Goal: Information Seeking & Learning: Learn about a topic

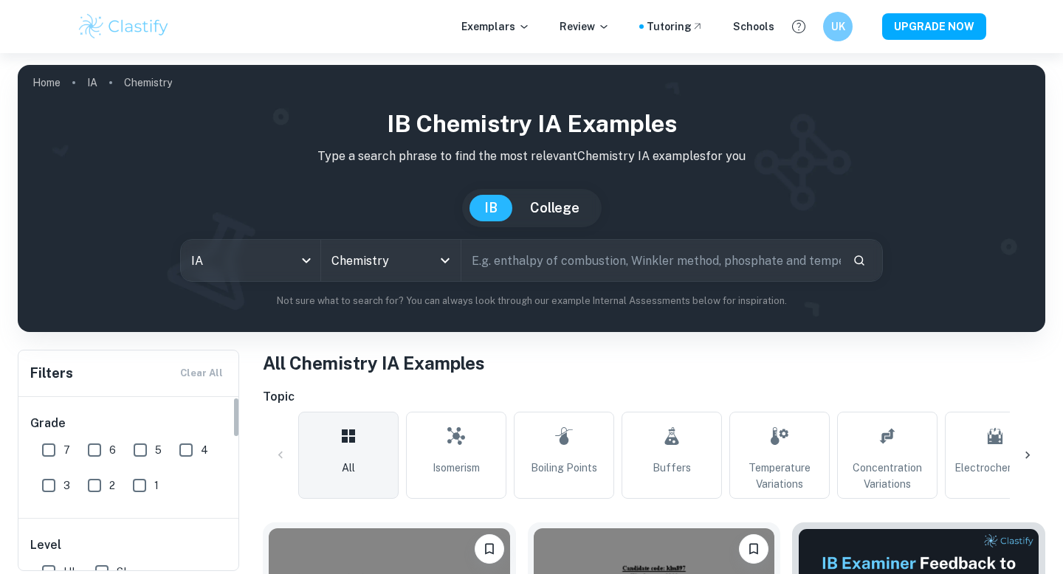
scroll to position [5, 0]
click at [843, 28] on h6 "UK" at bounding box center [837, 26] width 17 height 16
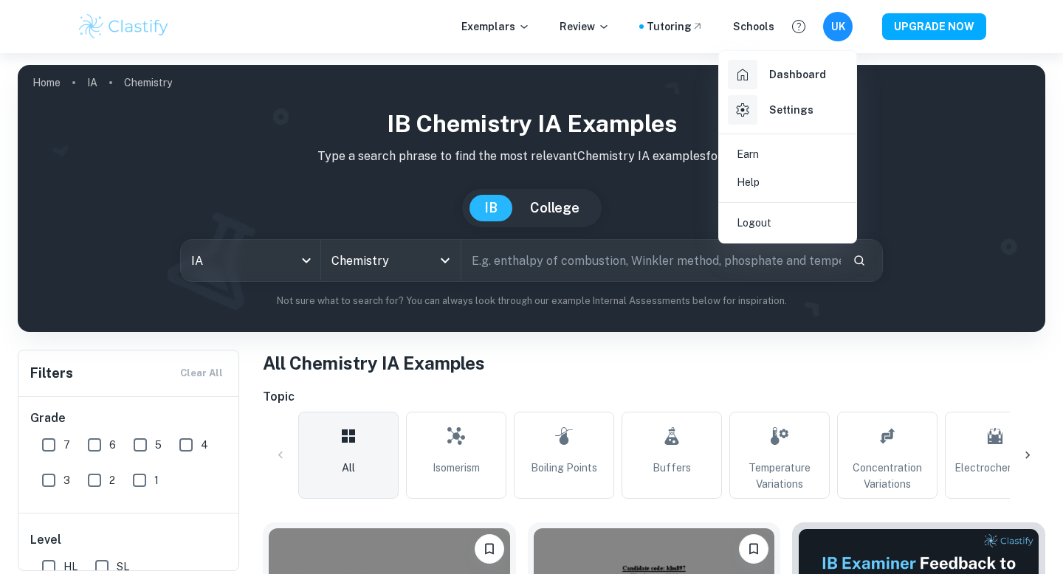
click at [800, 75] on h6 "Dashboard" at bounding box center [797, 74] width 57 height 16
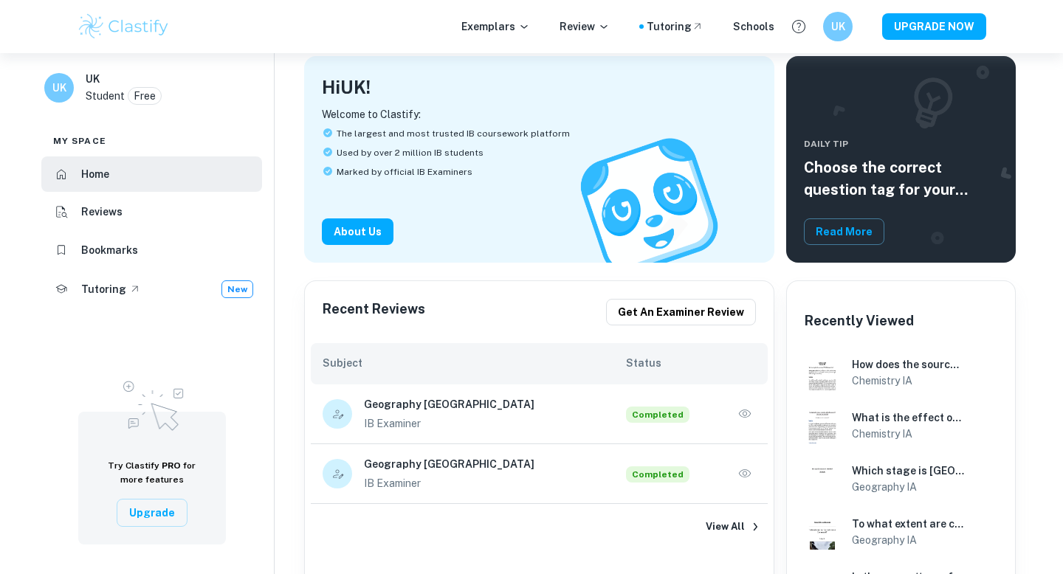
scroll to position [317, 0]
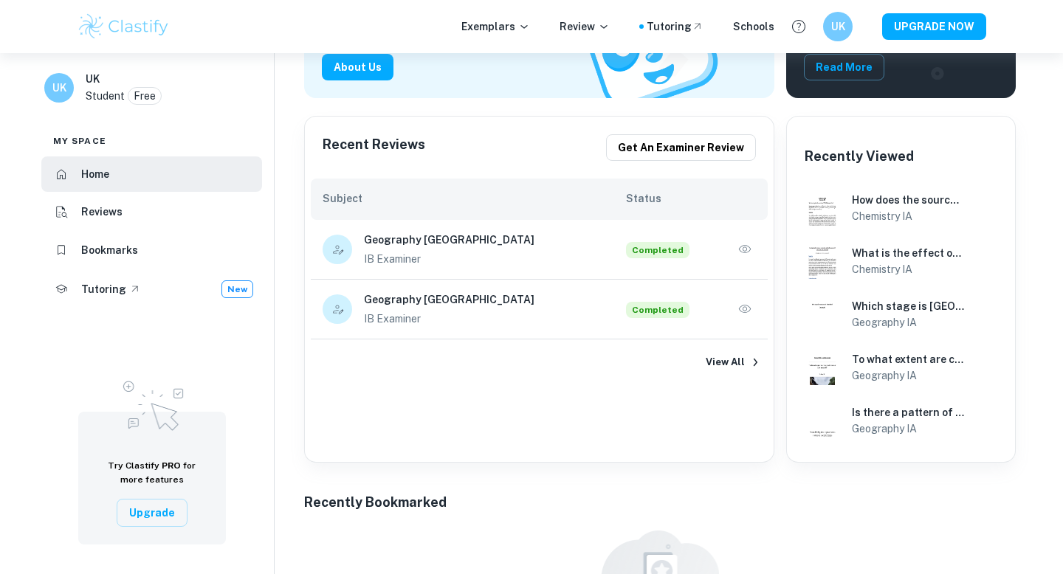
click at [350, 291] on div "Geography IA IB Examiner" at bounding box center [473, 308] width 303 height 35
click at [747, 302] on icon "button" at bounding box center [744, 309] width 15 height 15
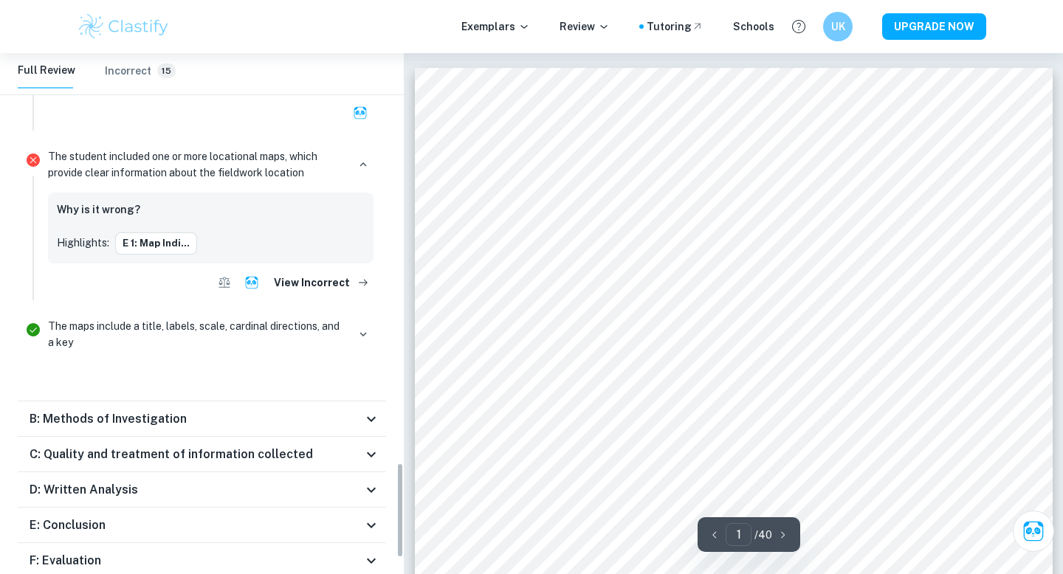
scroll to position [2326, 0]
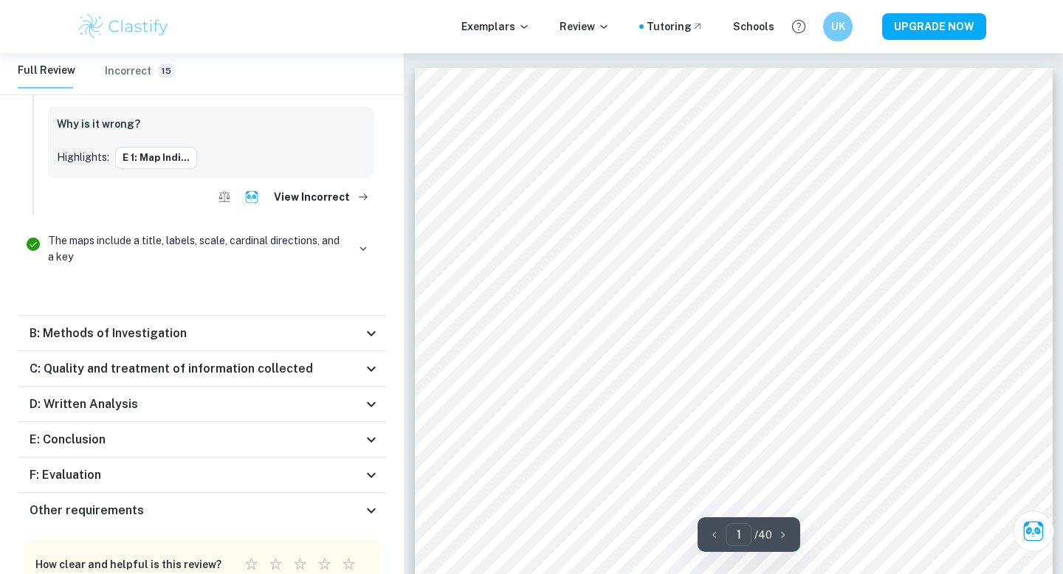
click at [140, 431] on div "E: Conclusion" at bounding box center [196, 440] width 333 height 18
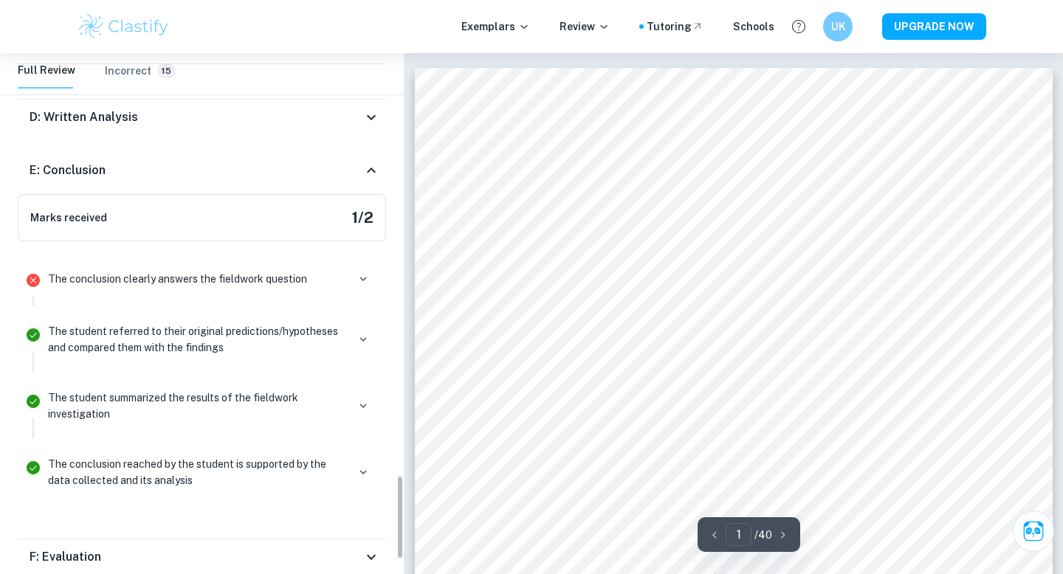
scroll to position [2609, 0]
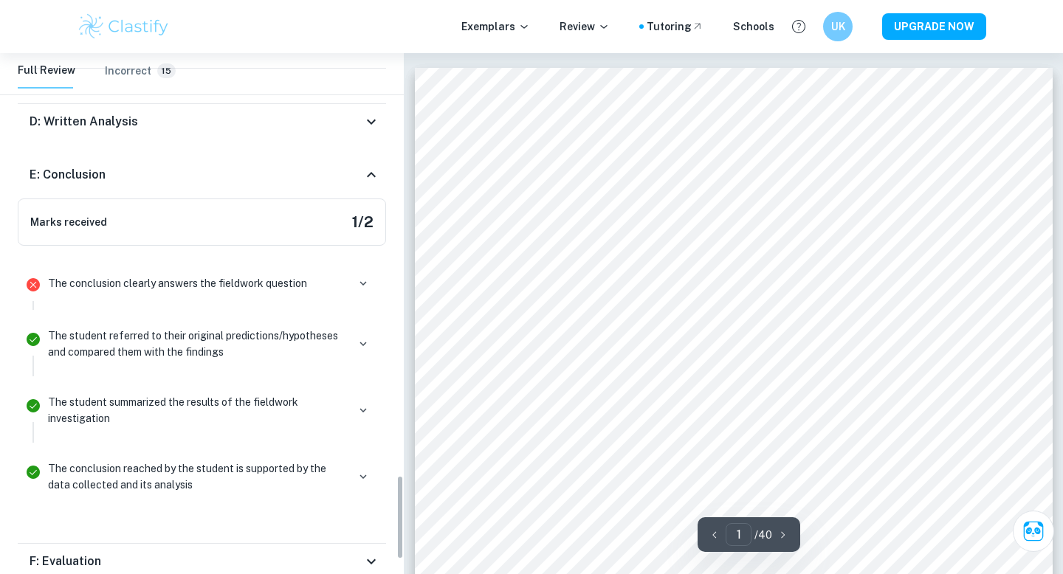
click at [253, 275] on p "The conclusion clearly answers the fieldwork question" at bounding box center [177, 283] width 259 height 16
click at [38, 278] on icon "Incorrect" at bounding box center [33, 284] width 13 height 13
click at [75, 328] on p "The student referred to their original predictions/hypotheses and compared them…" at bounding box center [197, 344] width 299 height 32
click at [187, 317] on li "The student referred to their original predictions/hypotheses and compared them…" at bounding box center [202, 350] width 368 height 66
click at [368, 277] on icon "button" at bounding box center [362, 283] width 13 height 13
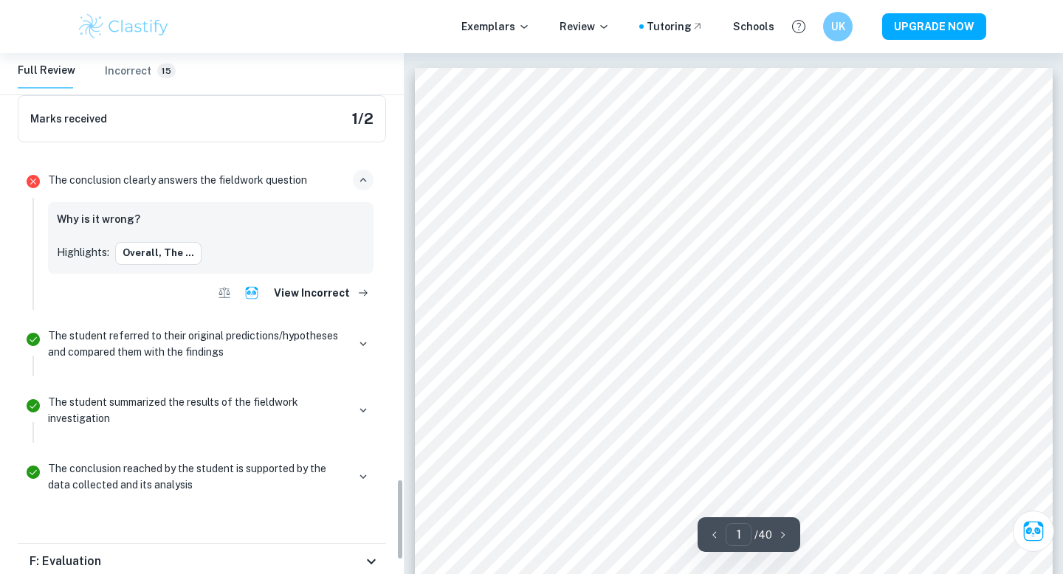
scroll to position [2713, 0]
click at [150, 241] on button "Overall, the ..." at bounding box center [158, 252] width 86 height 22
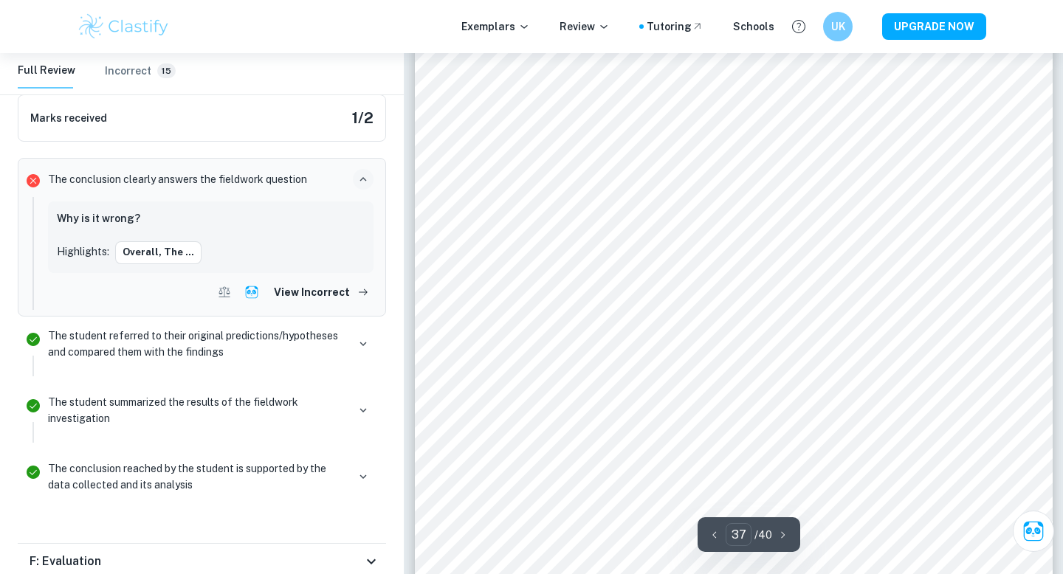
scroll to position [32760, 0]
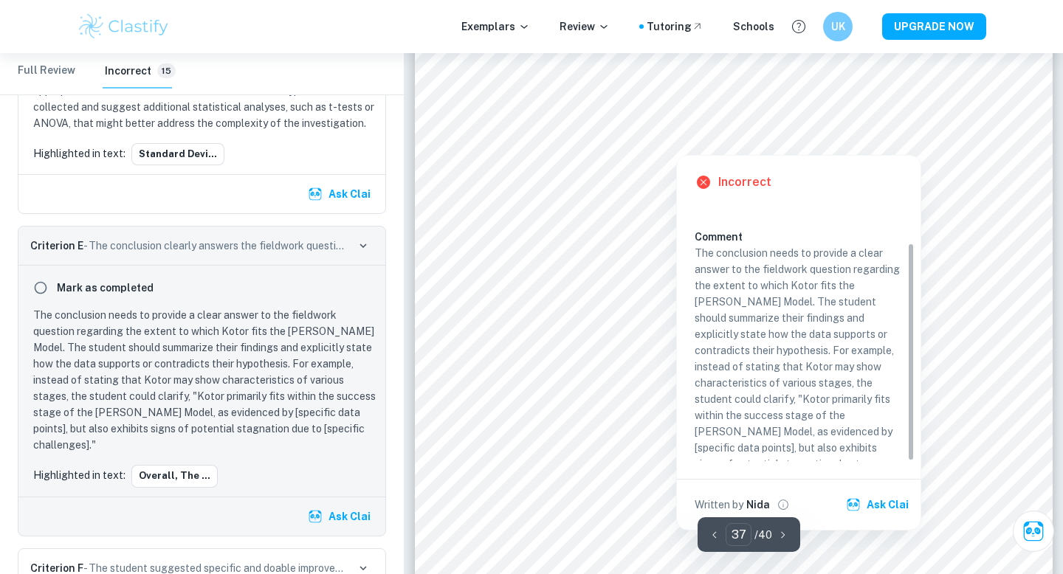
scroll to position [32841, 0]
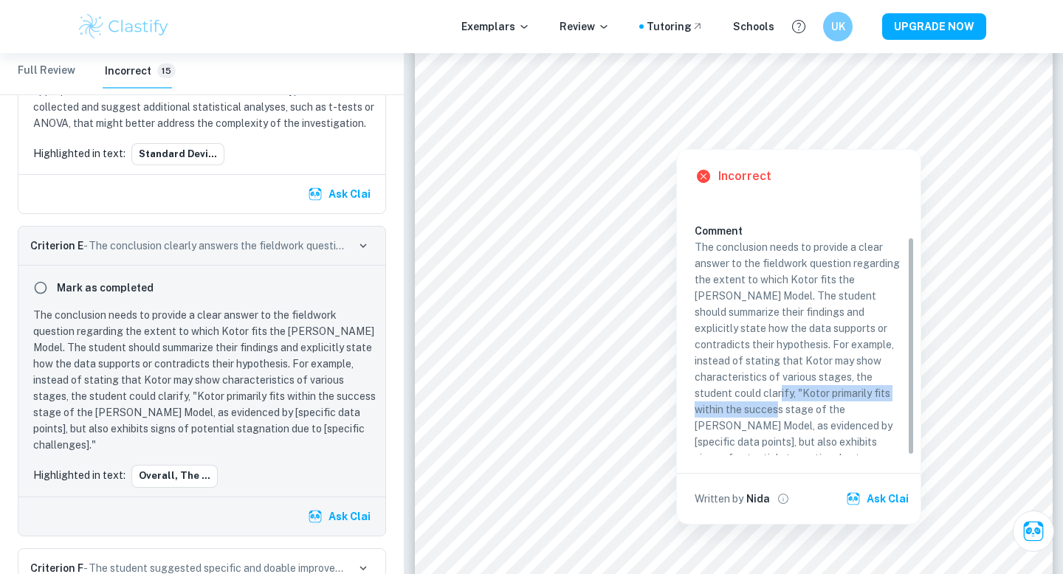
drag, startPoint x: 828, startPoint y: 372, endPoint x: 831, endPoint y: 396, distance: 23.8
click at [831, 396] on p "The conclusion needs to provide a clear answer to the fieldwork question regard…" at bounding box center [798, 361] width 208 height 244
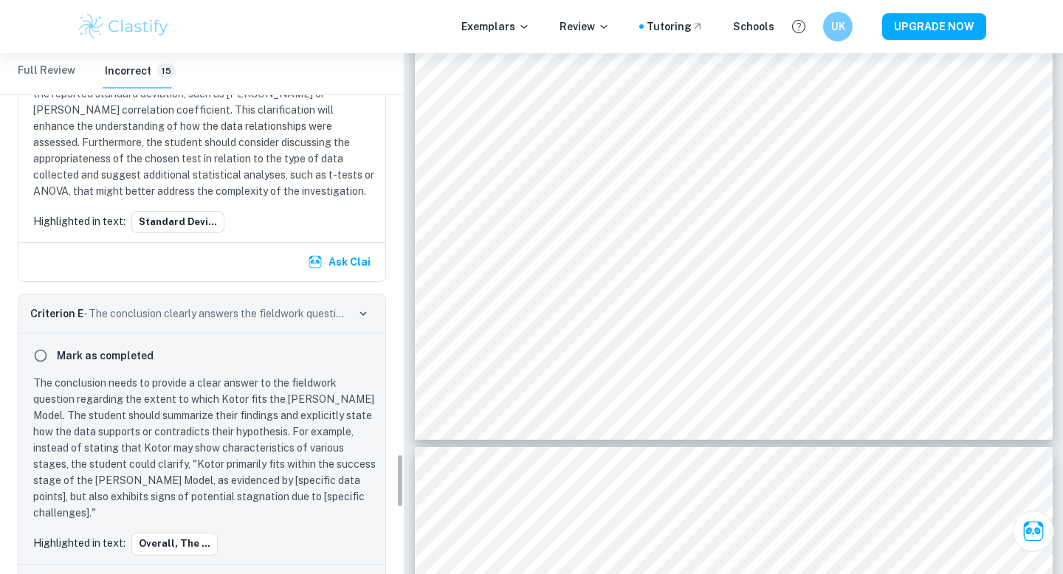
scroll to position [3796, 0]
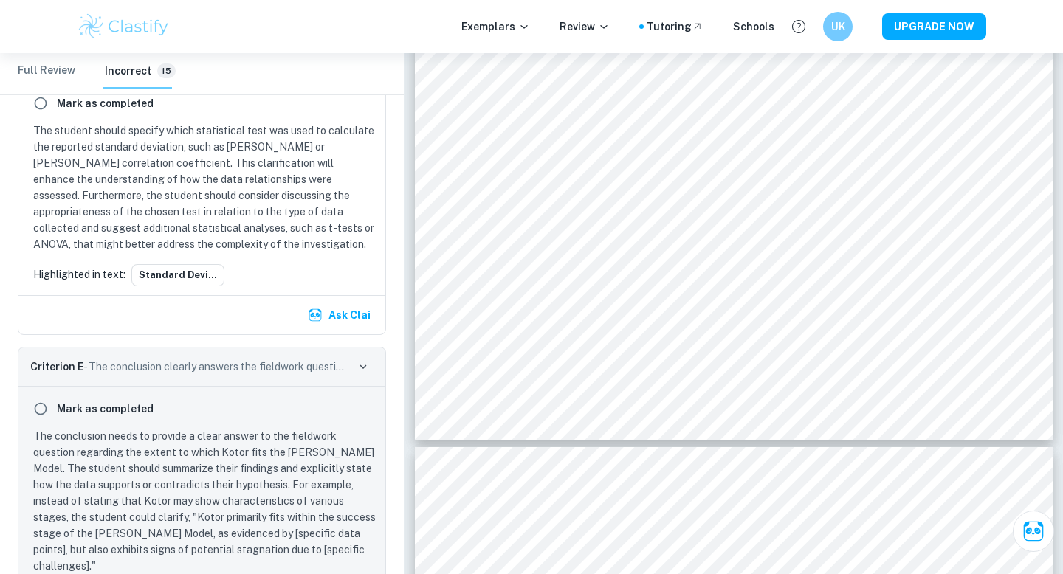
click at [55, 67] on Review "Full Review" at bounding box center [47, 70] width 58 height 35
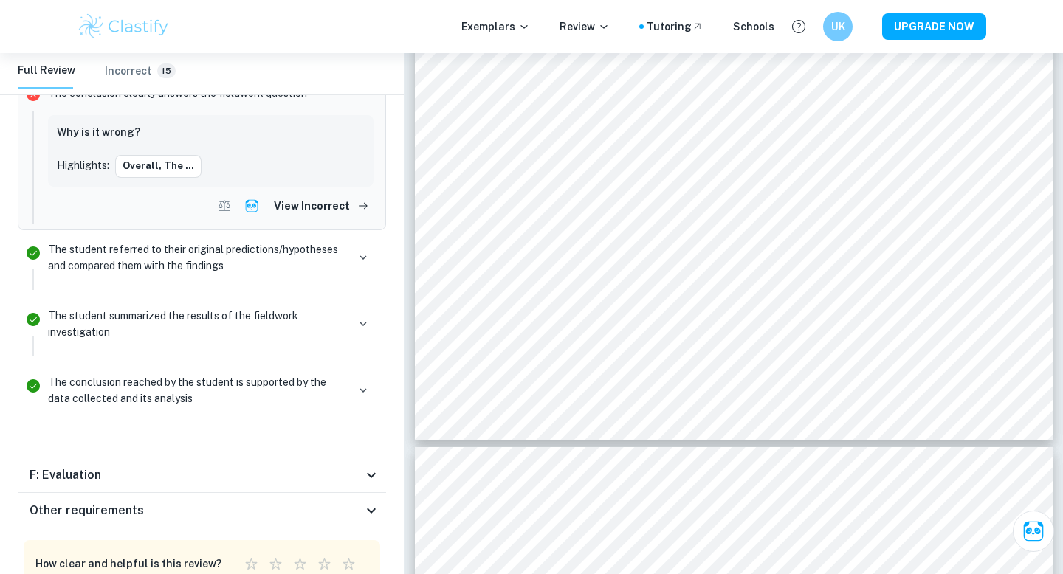
click at [320, 466] on div "F: Evaluation" at bounding box center [196, 475] width 333 height 18
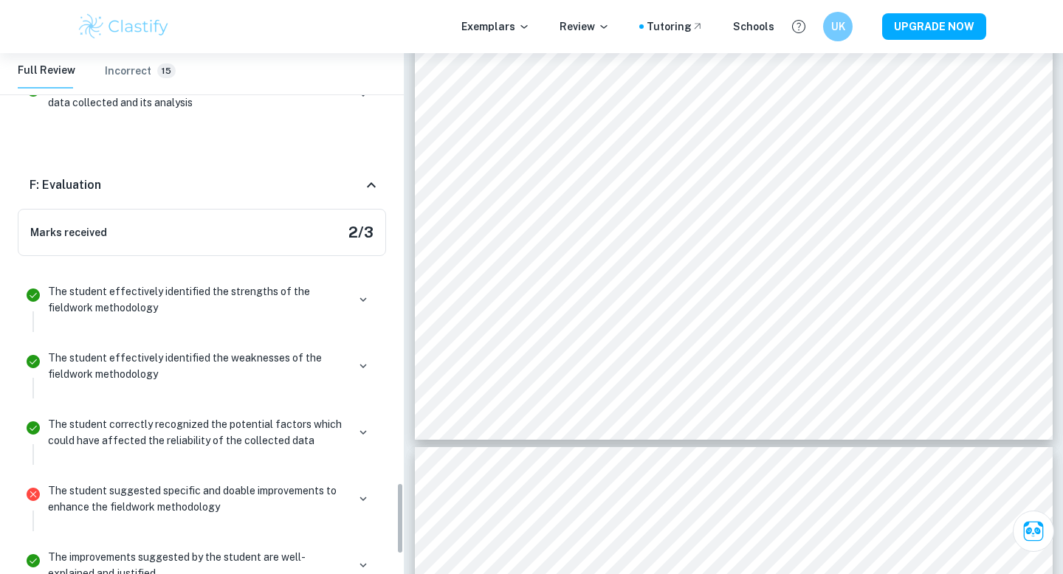
scroll to position [3102, 0]
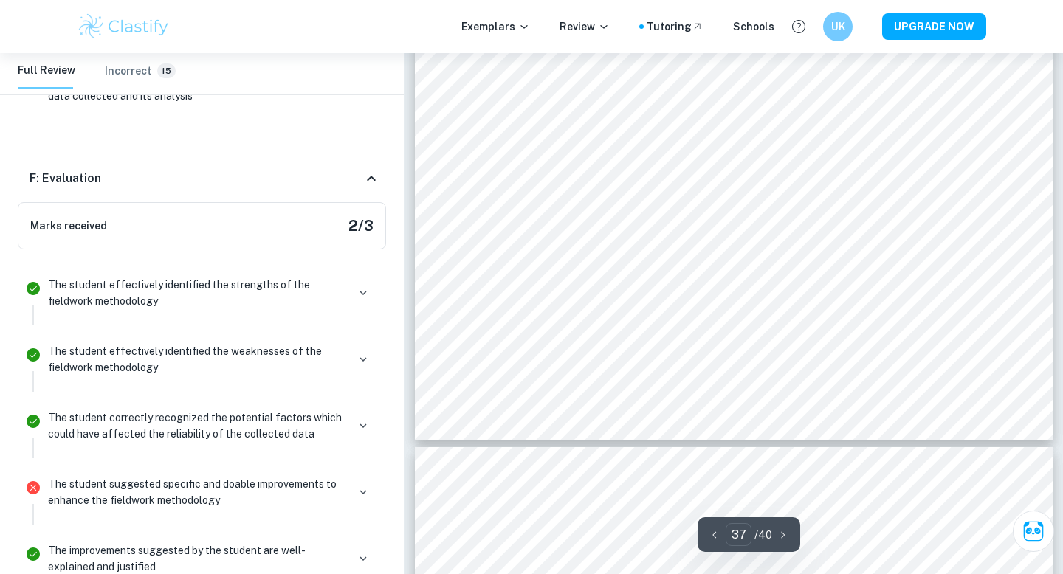
click at [348, 476] on div "The student suggested specific and doable improvements to enhance the fieldwork…" at bounding box center [210, 492] width 325 height 32
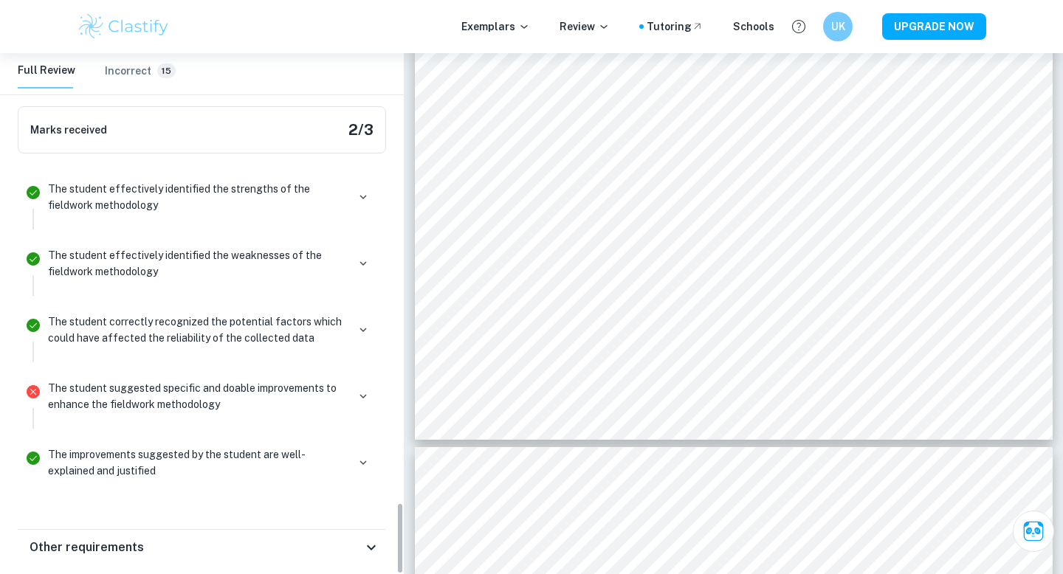
scroll to position [3234, 0]
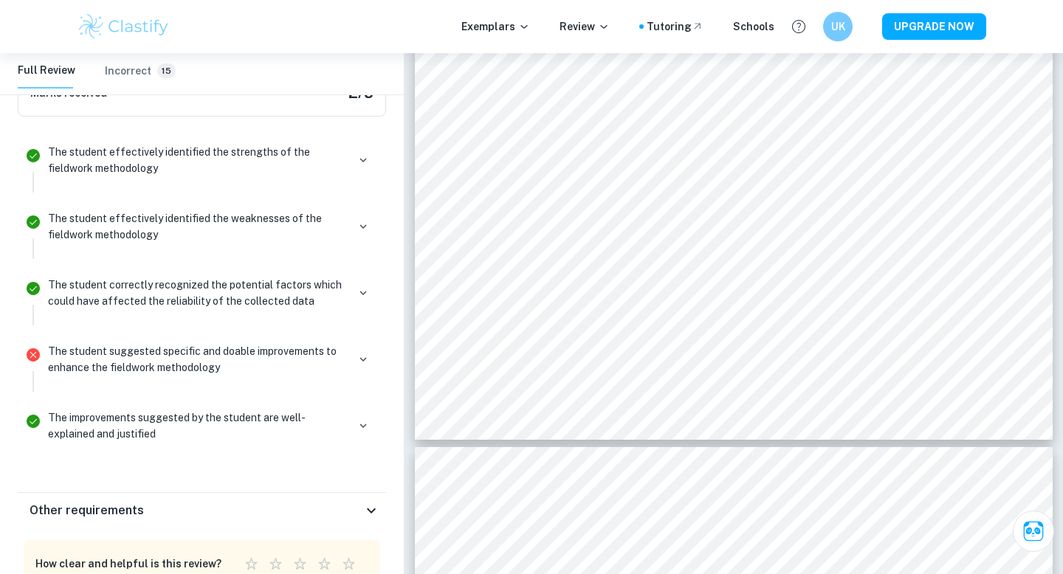
click at [350, 343] on div "The student suggested specific and doable improvements to enhance the fieldwork…" at bounding box center [210, 359] width 325 height 32
click at [362, 353] on icon "button" at bounding box center [362, 359] width 13 height 13
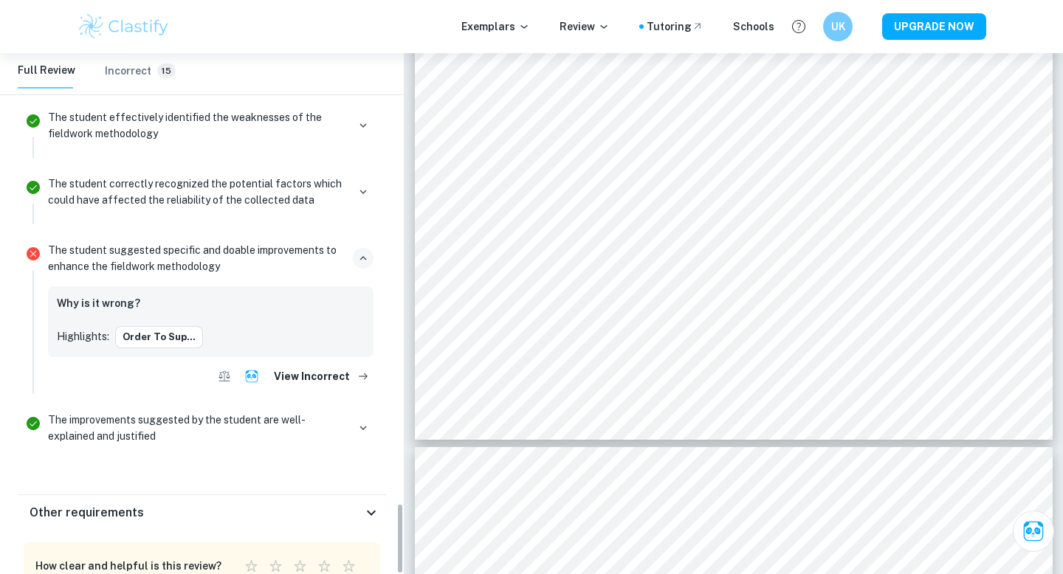
scroll to position [3338, 0]
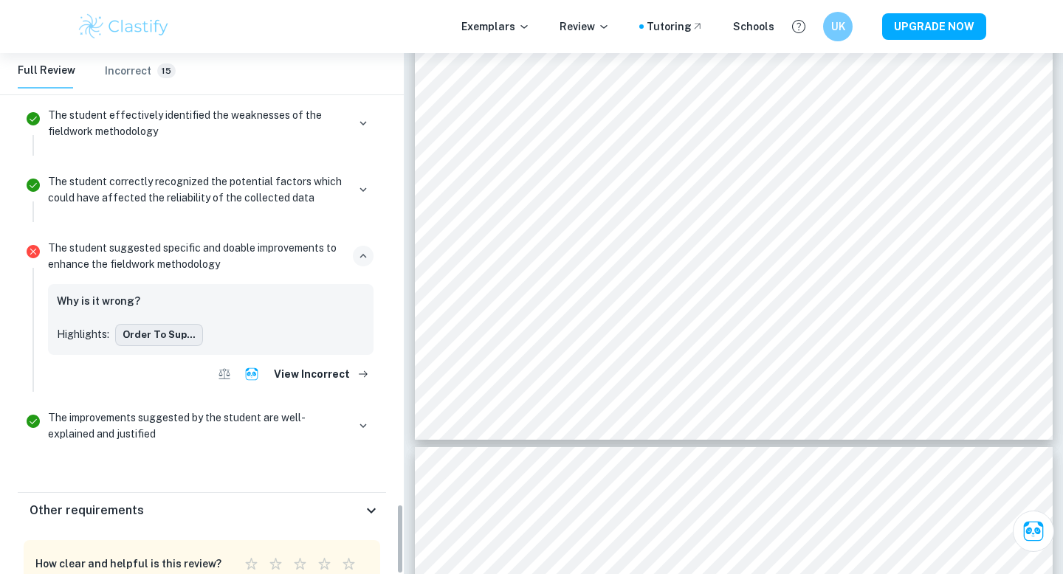
click at [164, 324] on button "order to sup..." at bounding box center [159, 335] width 88 height 22
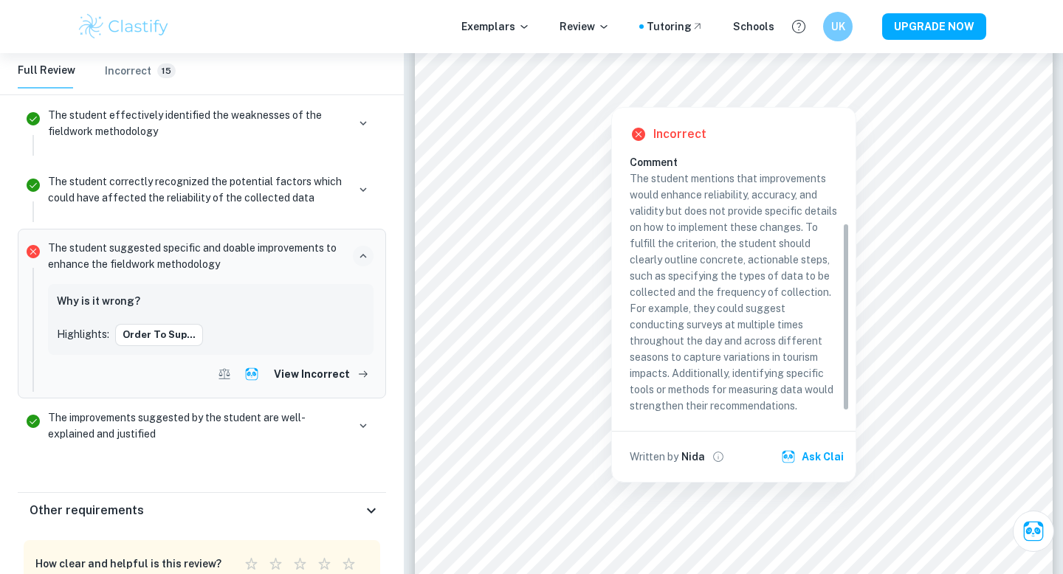
scroll to position [95, 0]
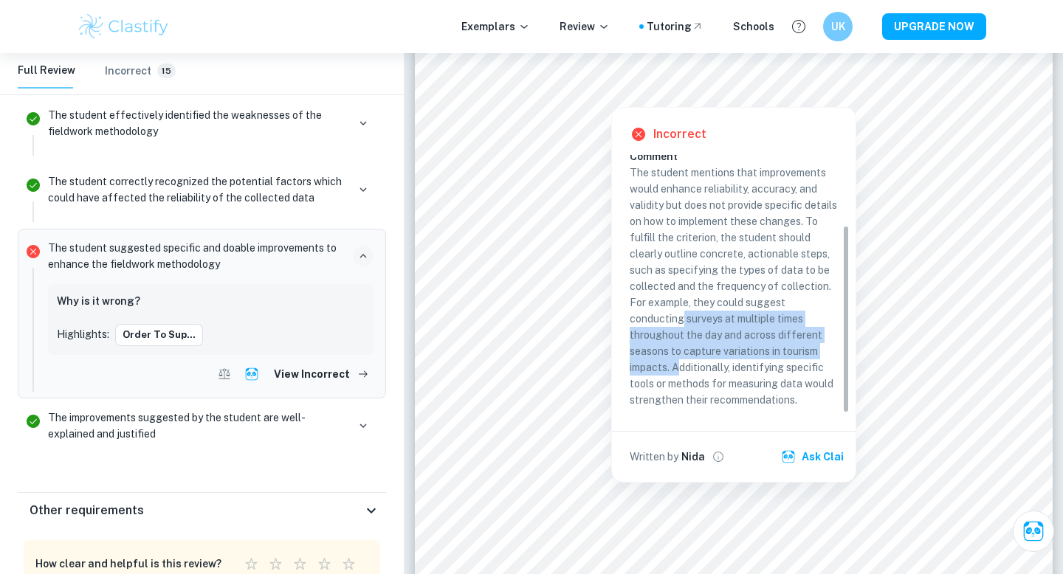
drag, startPoint x: 680, startPoint y: 320, endPoint x: 677, endPoint y: 361, distance: 40.7
click at [680, 365] on p "The student mentions that improvements would enhance reliability, accuracy, and…" at bounding box center [733, 287] width 208 height 244
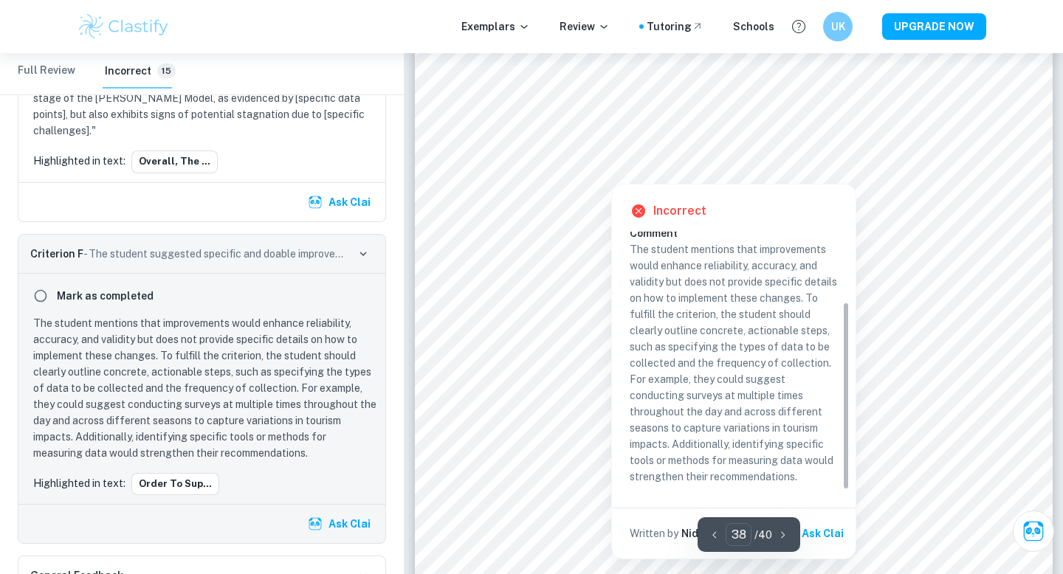
scroll to position [33771, 0]
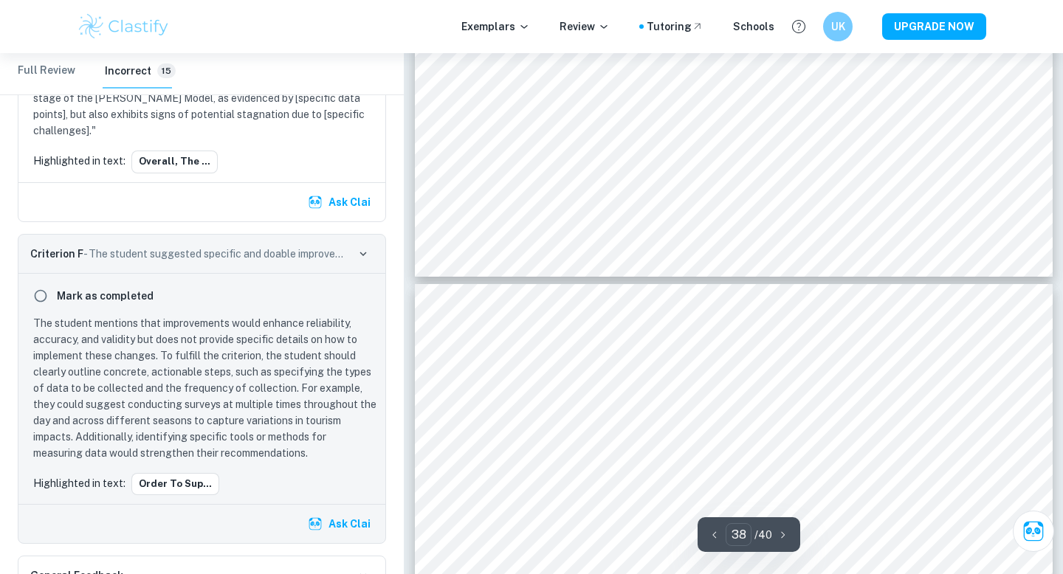
type input "37"
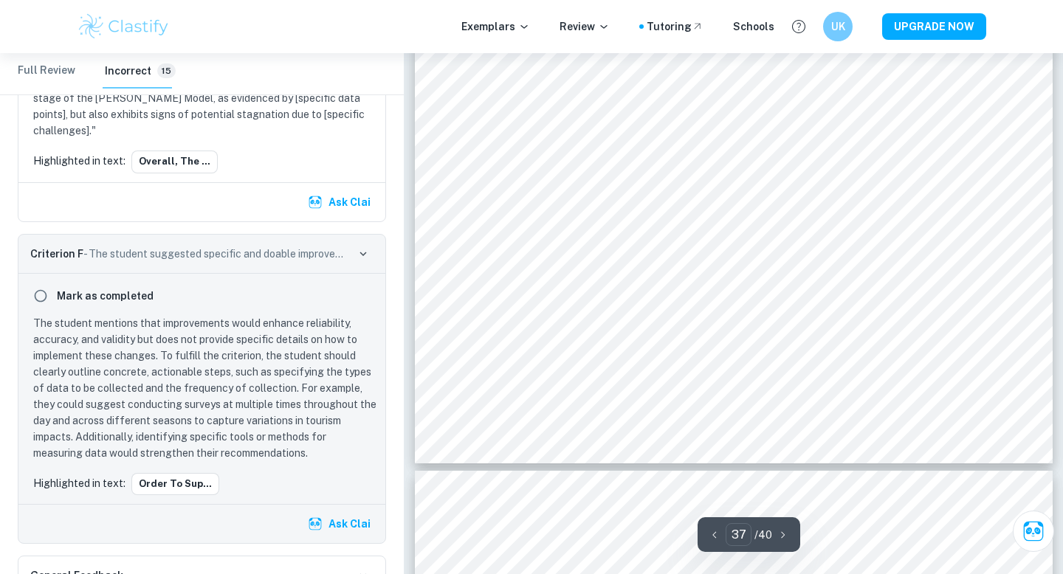
scroll to position [33238, 0]
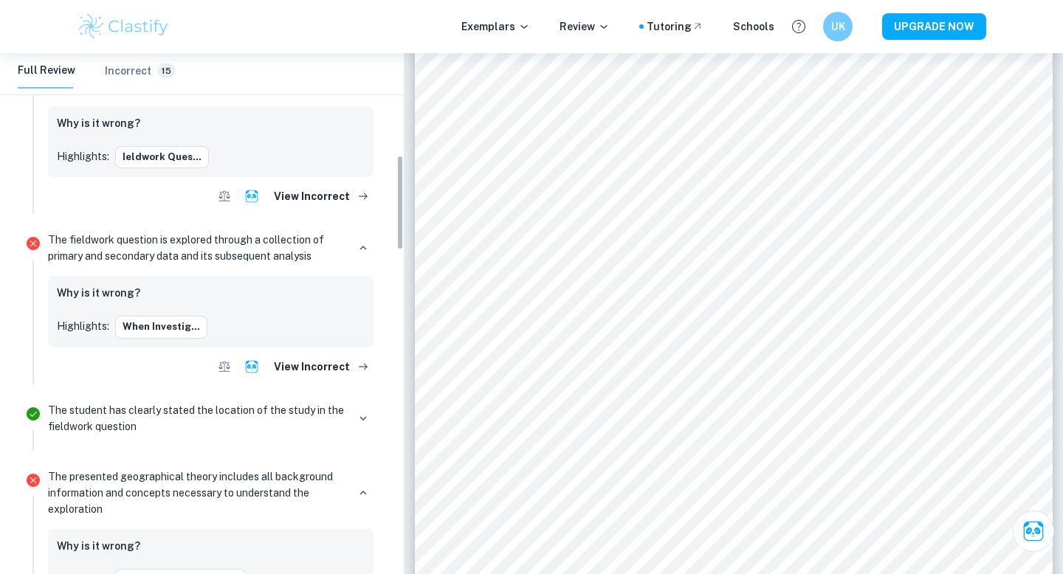
scroll to position [607, 0]
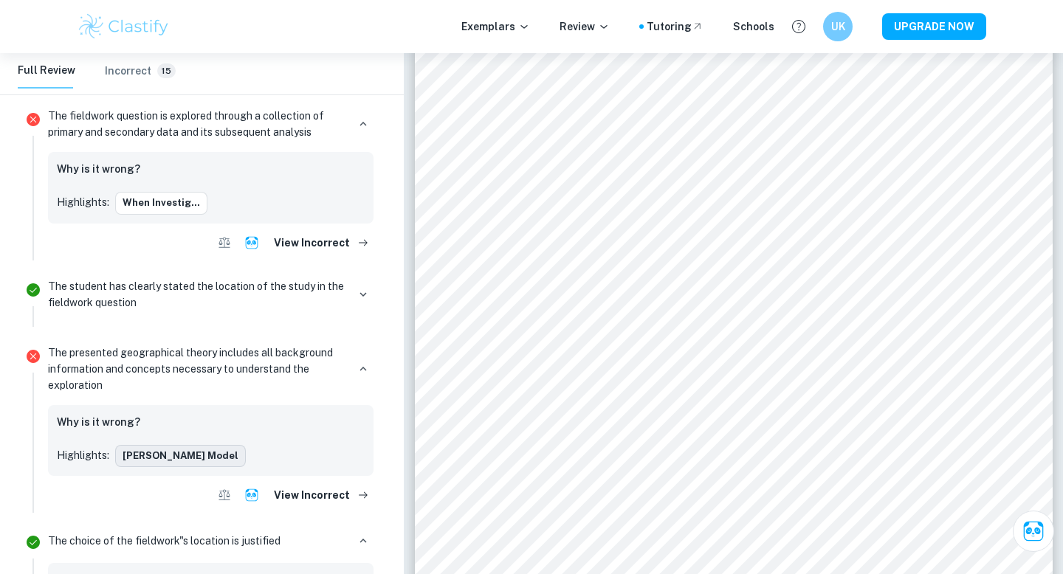
click at [170, 445] on button "Butler Model" at bounding box center [180, 456] width 131 height 22
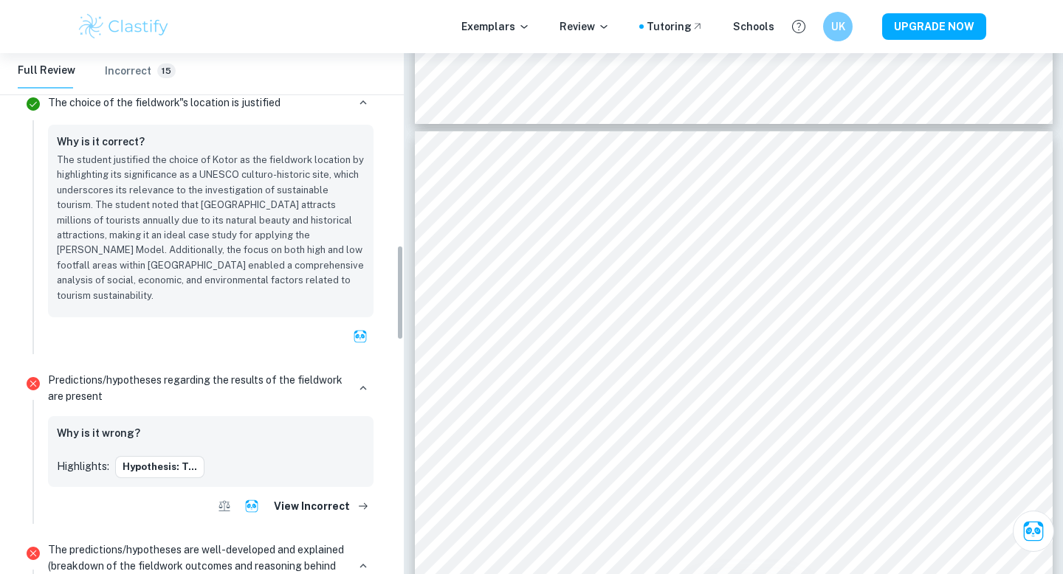
scroll to position [1055, 0]
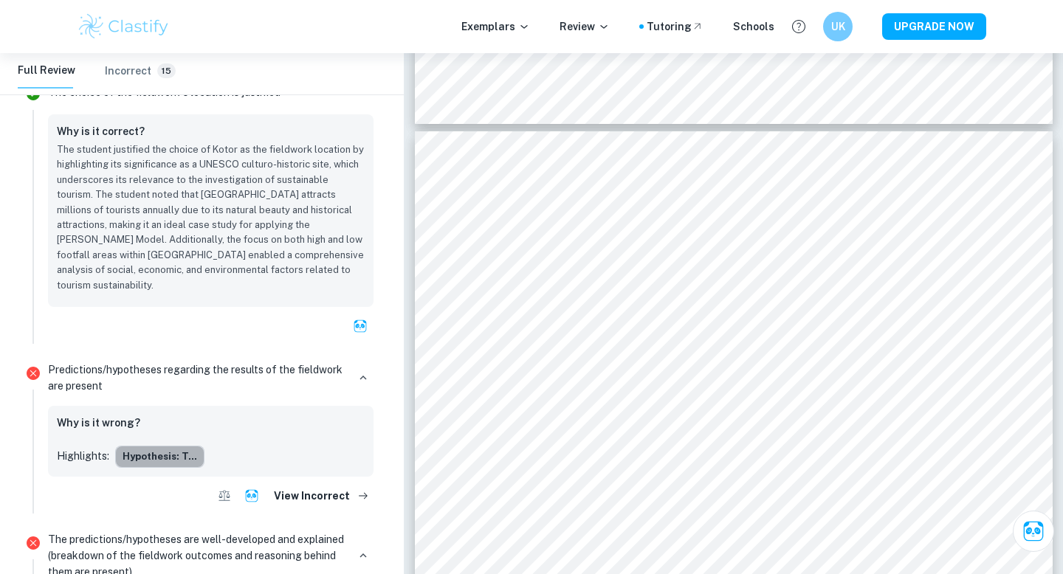
click at [162, 446] on button "Hypothesis: T..." at bounding box center [159, 457] width 89 height 22
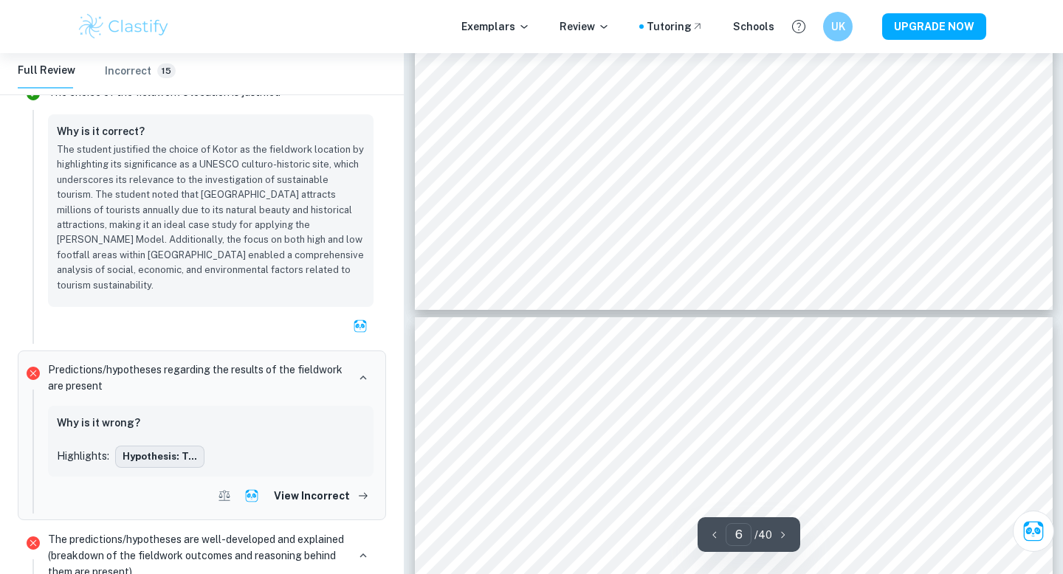
scroll to position [5062, 0]
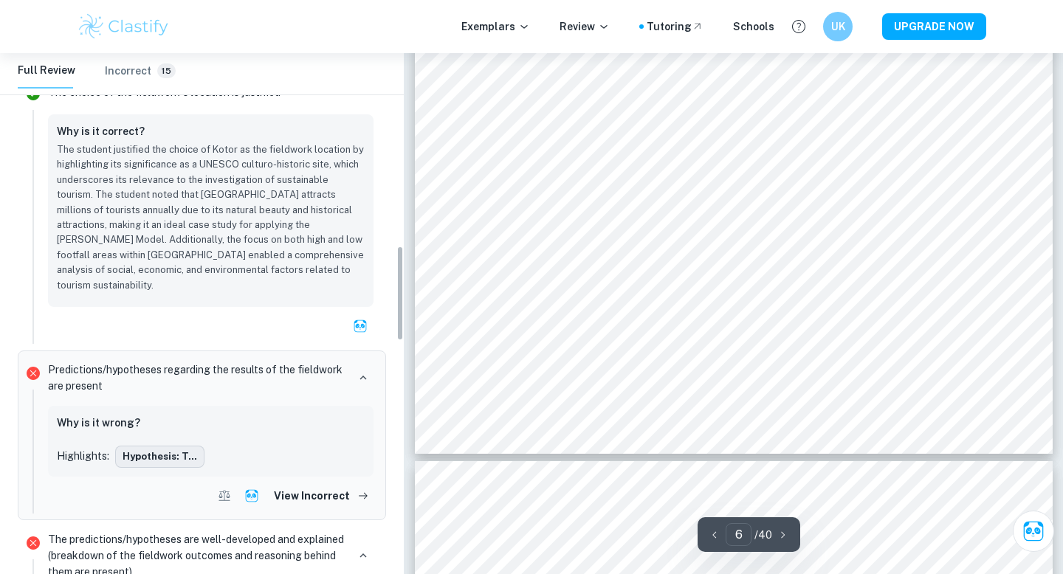
click at [179, 446] on button "Hypothesis: T..." at bounding box center [159, 457] width 89 height 22
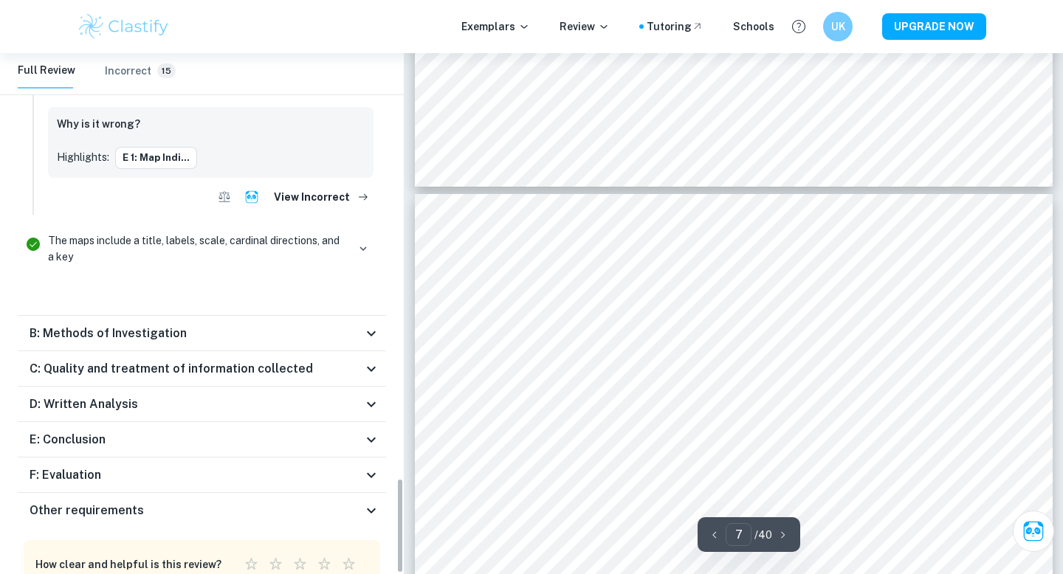
scroll to position [5383, 0]
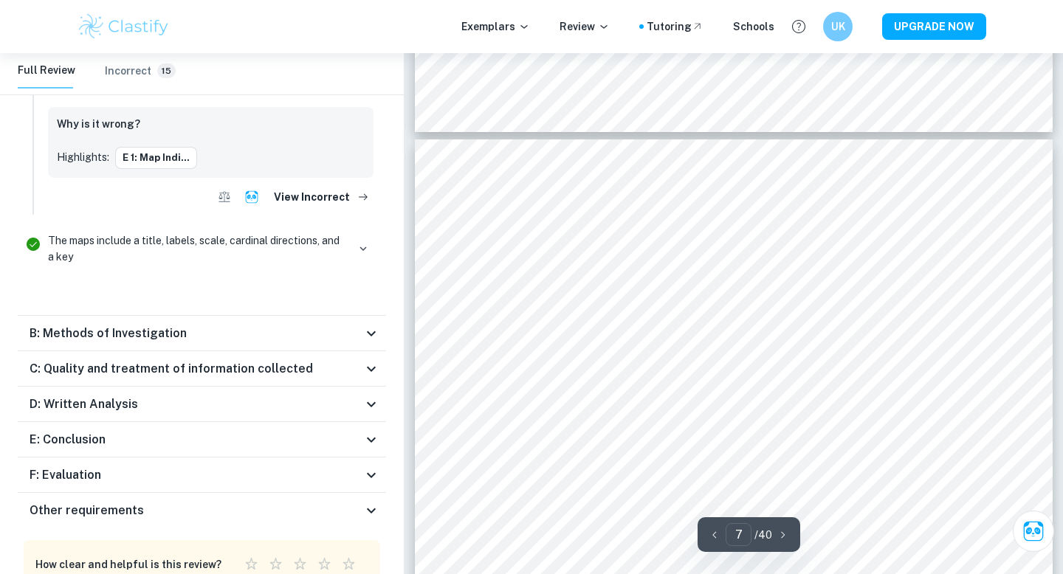
click at [218, 431] on div "E: Conclusion" at bounding box center [196, 440] width 333 height 18
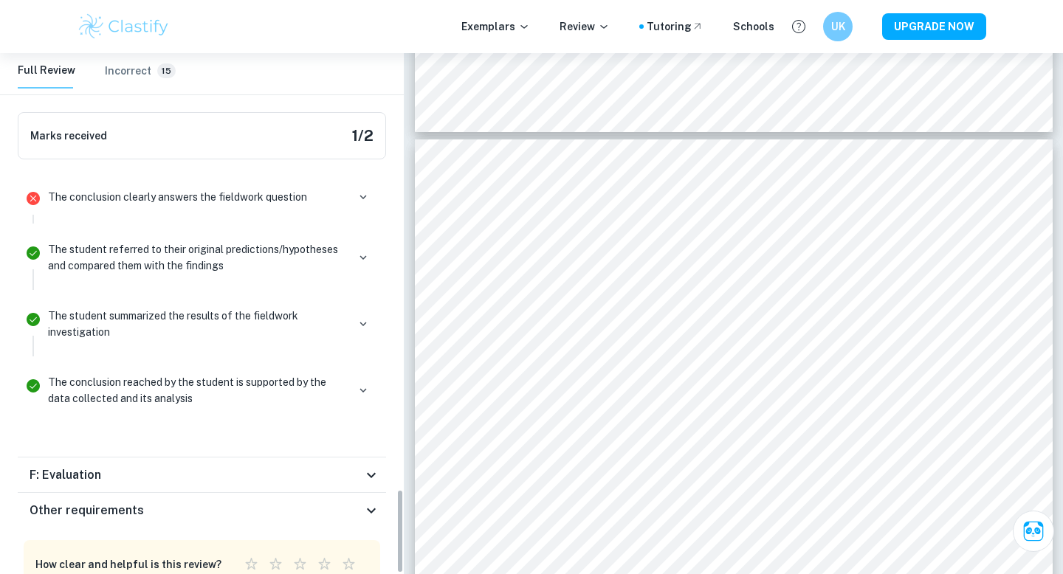
scroll to position [2695, 0]
click at [242, 189] on p "The conclusion clearly answers the fieldwork question" at bounding box center [177, 197] width 259 height 16
click at [364, 187] on button "button" at bounding box center [363, 197] width 21 height 21
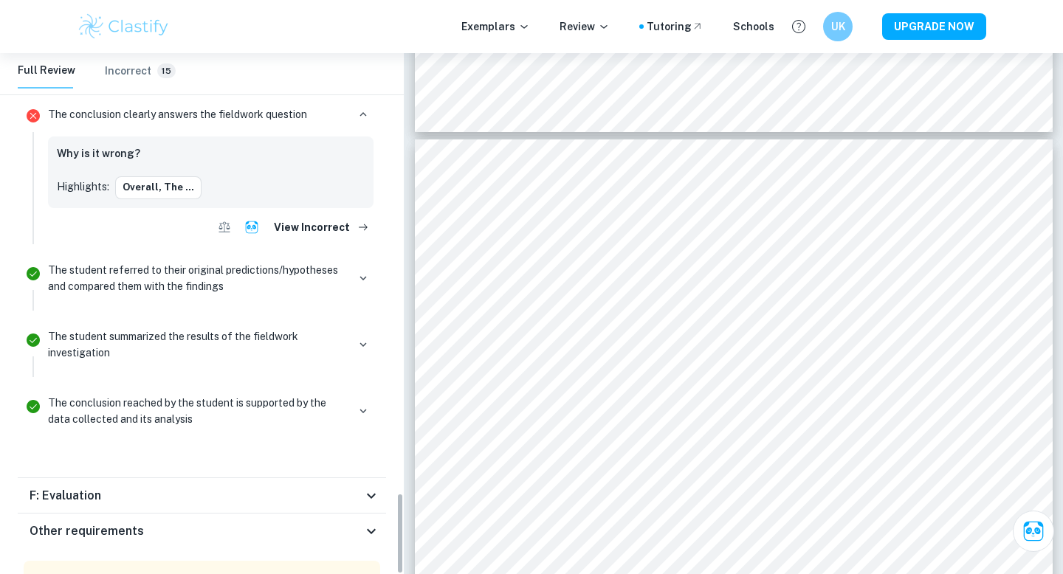
scroll to position [2799, 0]
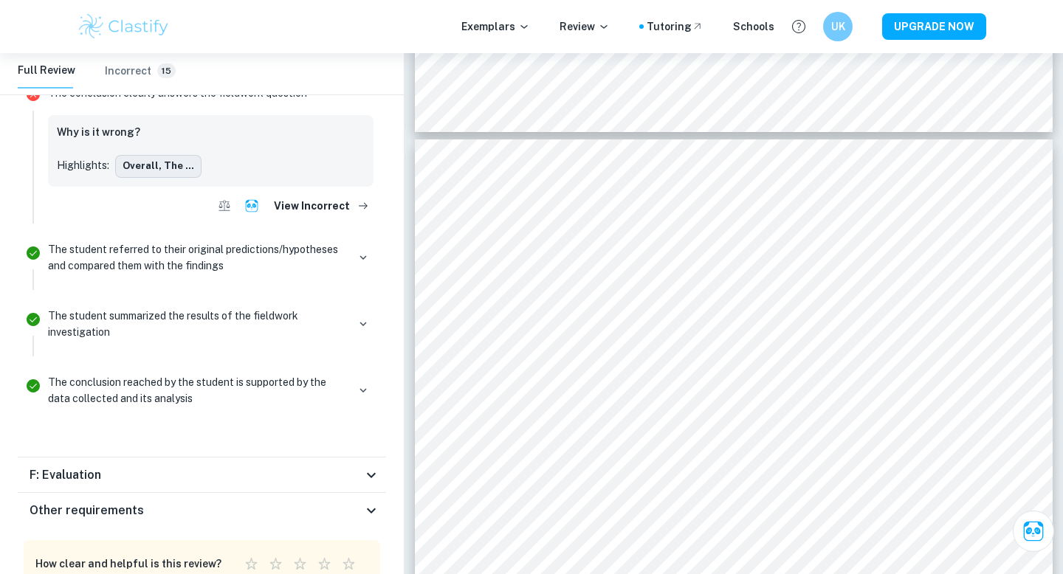
click at [158, 155] on button "Overall, the ..." at bounding box center [158, 166] width 86 height 22
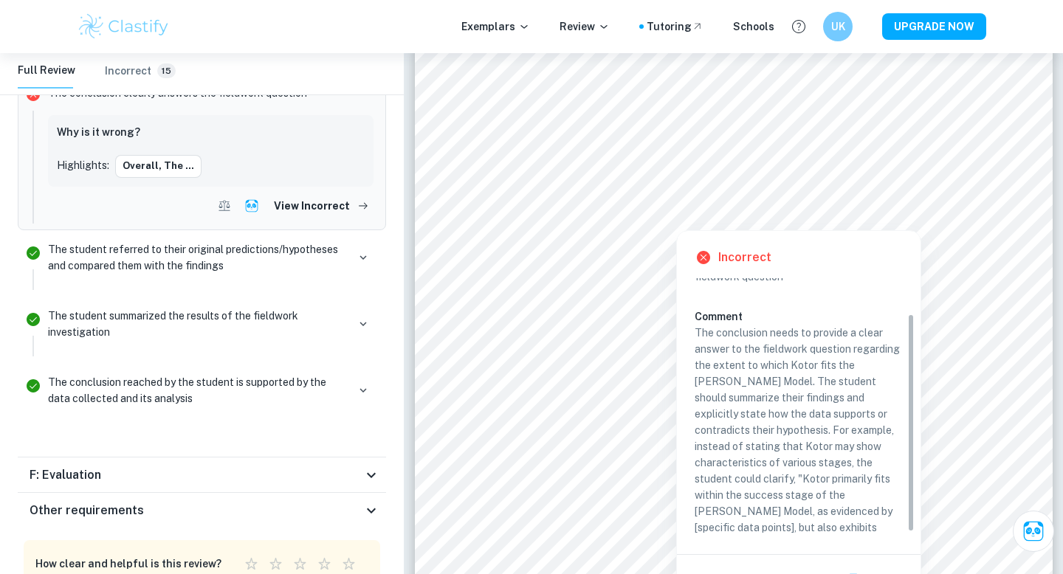
scroll to position [46, 0]
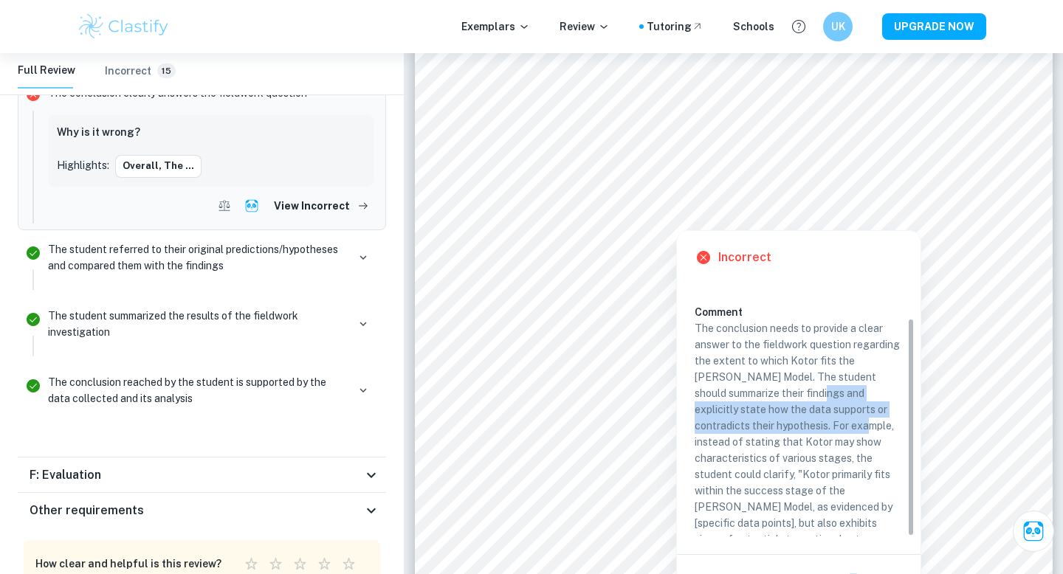
drag, startPoint x: 754, startPoint y: 387, endPoint x: 759, endPoint y: 424, distance: 37.3
click at [759, 424] on p "The conclusion needs to provide a clear answer to the fieldwork question regard…" at bounding box center [798, 442] width 208 height 244
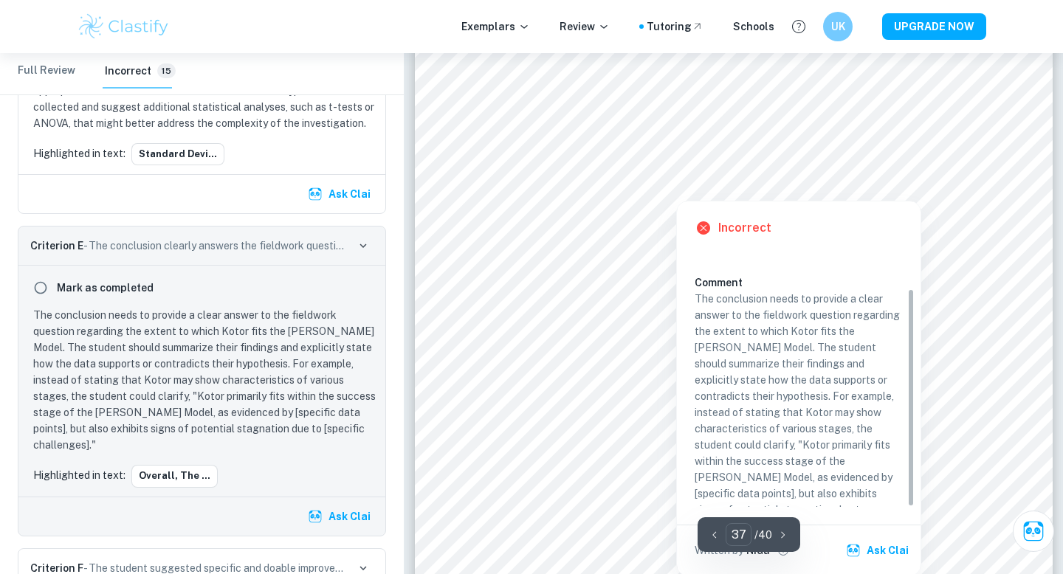
scroll to position [32791, 0]
click at [746, 407] on p "The conclusion needs to provide a clear answer to the fieldwork question regard…" at bounding box center [798, 411] width 208 height 244
click at [746, 407] on span "4 (the Old Town) having 16/24." at bounding box center [676, 402] width 162 height 13
drag, startPoint x: 697, startPoint y: 297, endPoint x: 718, endPoint y: 328, distance: 37.3
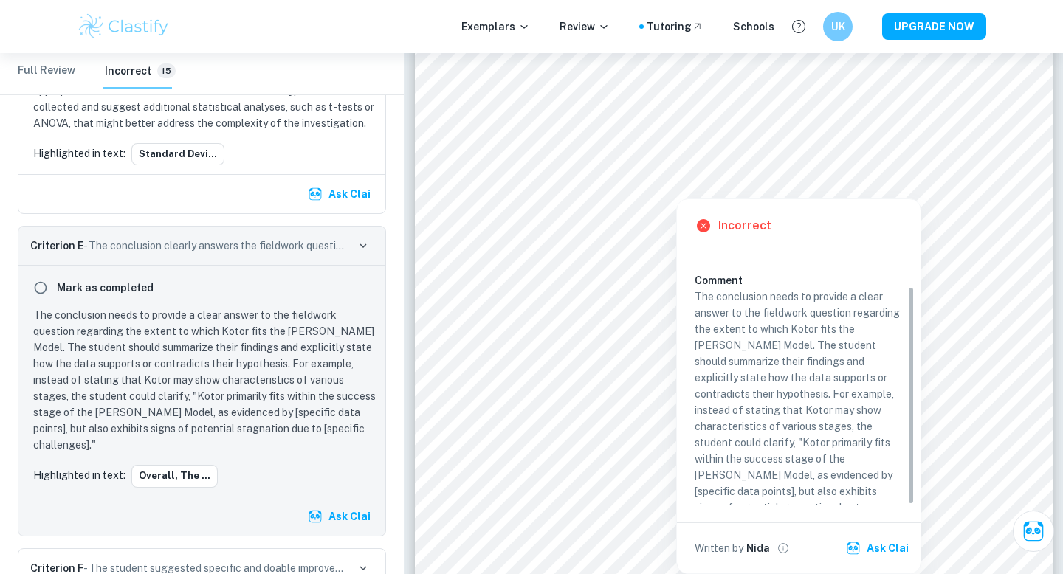
click at [783, 473] on p "The conclusion needs to provide a clear answer to the fieldwork question regard…" at bounding box center [798, 411] width 208 height 244
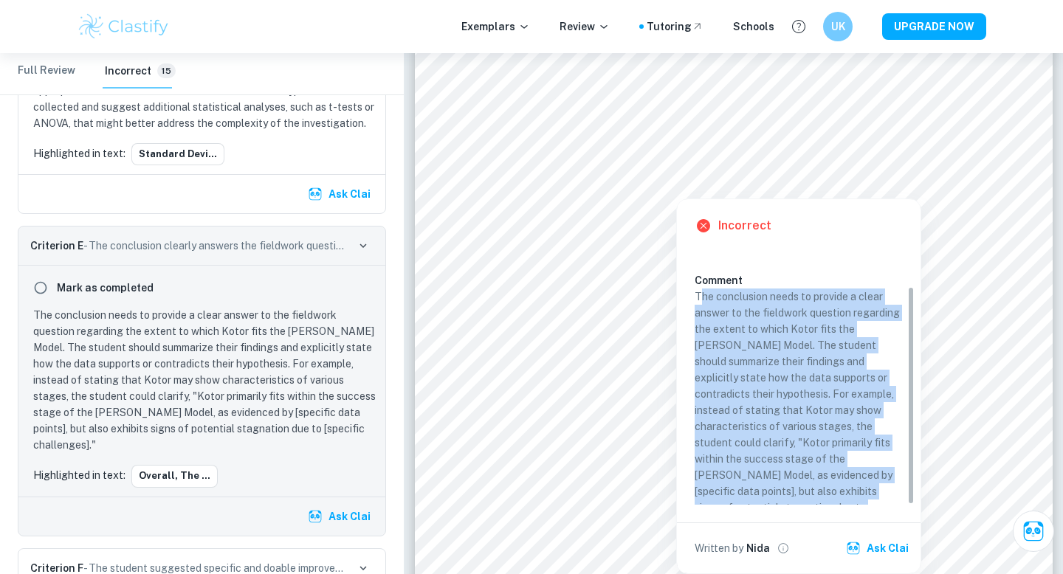
drag, startPoint x: 700, startPoint y: 295, endPoint x: 866, endPoint y: 501, distance: 264.5
click at [866, 501] on div "Criterion E The conclusion clearly answers the fieldwork question Comment The c…" at bounding box center [804, 368] width 220 height 337
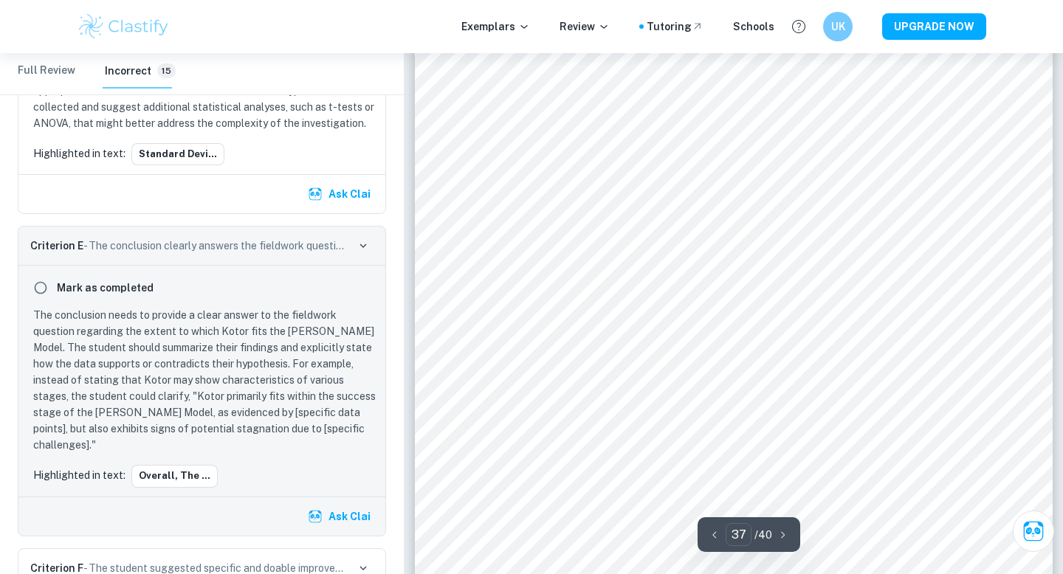
click at [75, 307] on p "The conclusion needs to provide a clear answer to the fieldwork question regard…" at bounding box center [204, 380] width 343 height 146
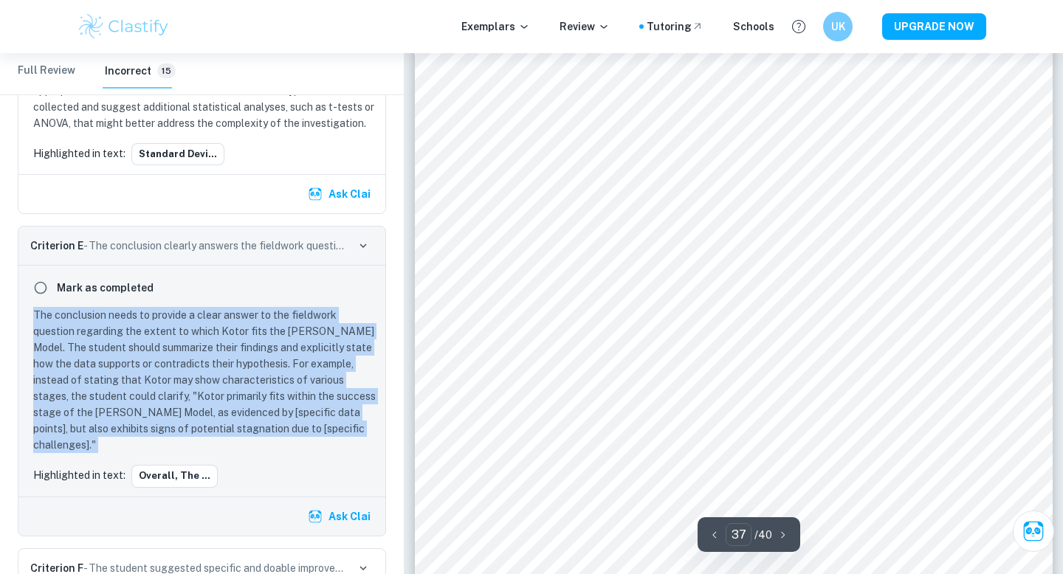
click at [75, 307] on p "The conclusion needs to provide a clear answer to the fieldwork question regard…" at bounding box center [204, 380] width 343 height 146
copy p "The conclusion needs to provide a clear answer to the fieldwork question regard…"
type input "38"
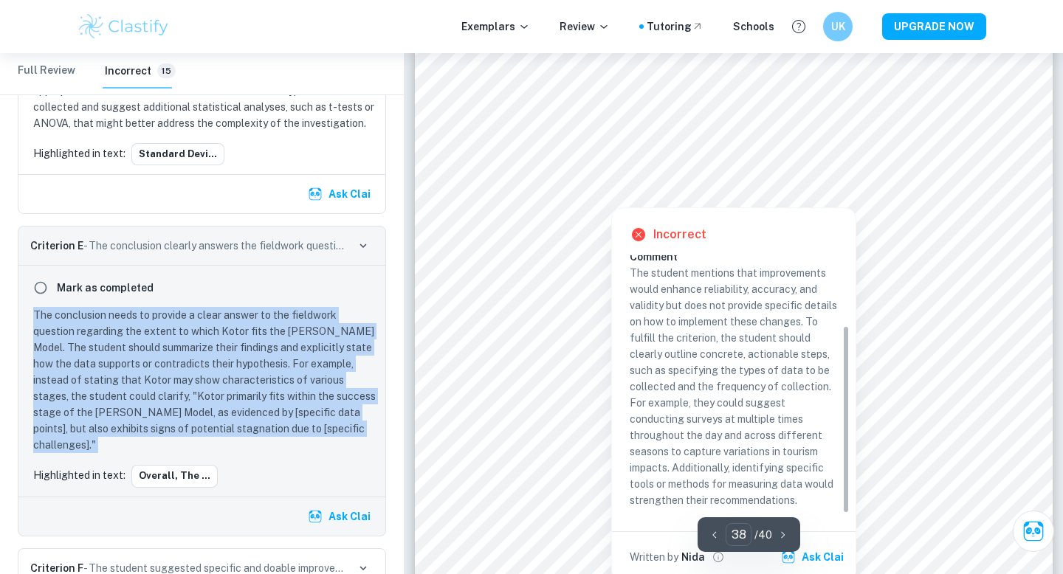
scroll to position [33767, 0]
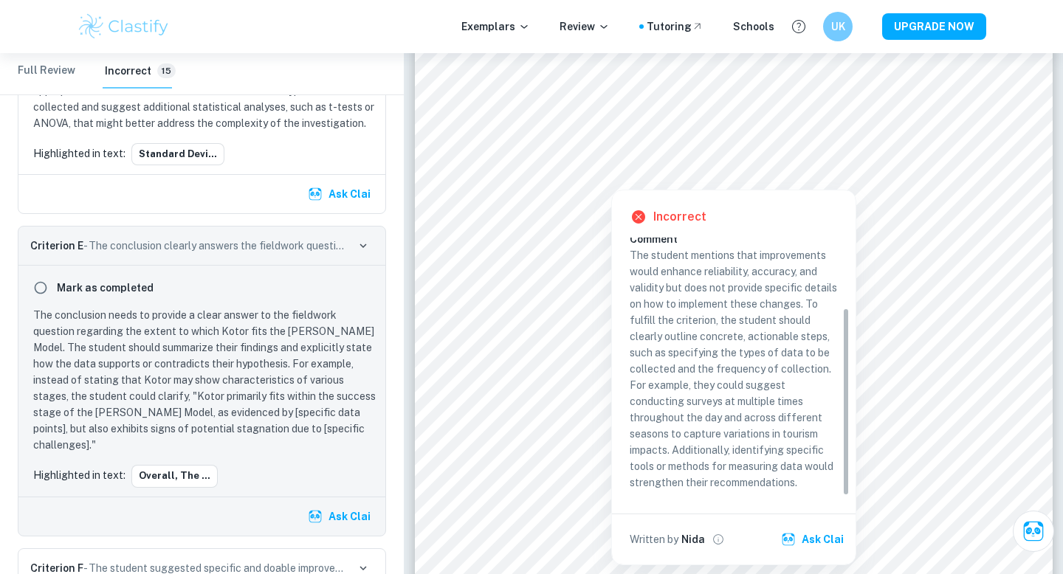
drag, startPoint x: 735, startPoint y: 366, endPoint x: 712, endPoint y: 344, distance: 31.8
click at [735, 366] on p "The student mentions that improvements would enhance reliability, accuracy, and…" at bounding box center [733, 369] width 208 height 244
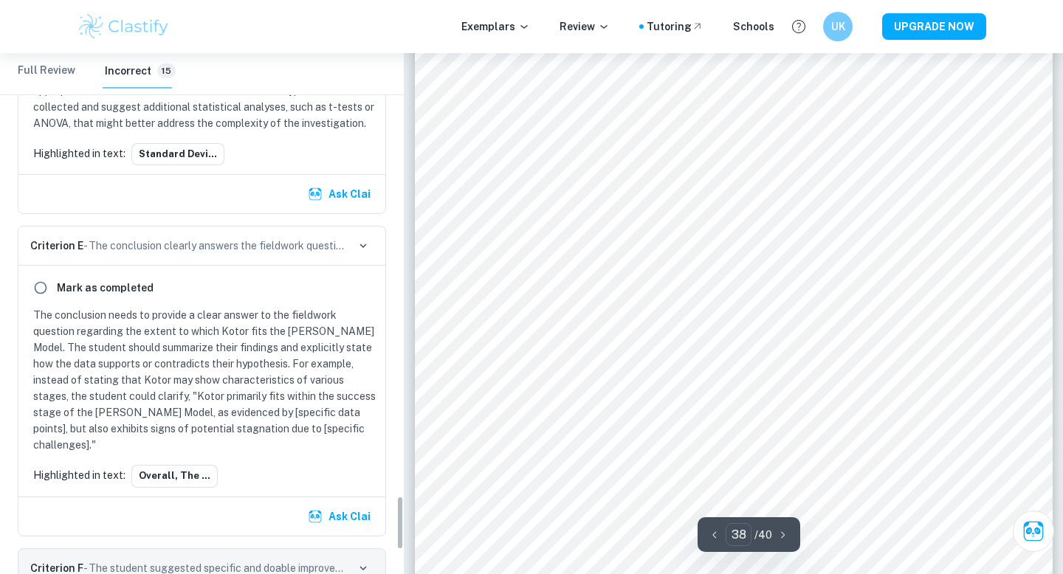
scroll to position [4231, 0]
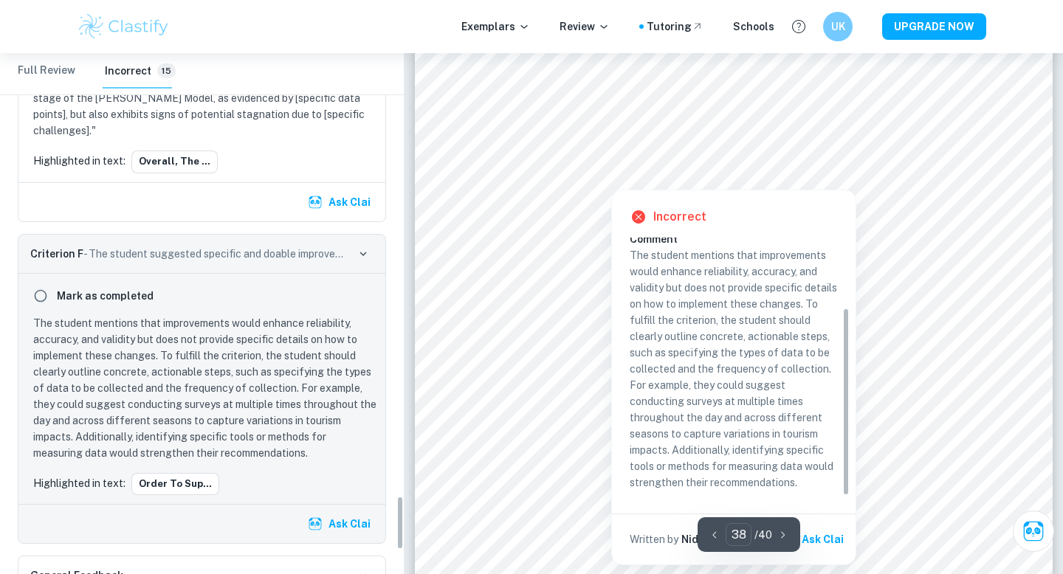
click at [632, 181] on div at bounding box center [610, 177] width 239 height 17
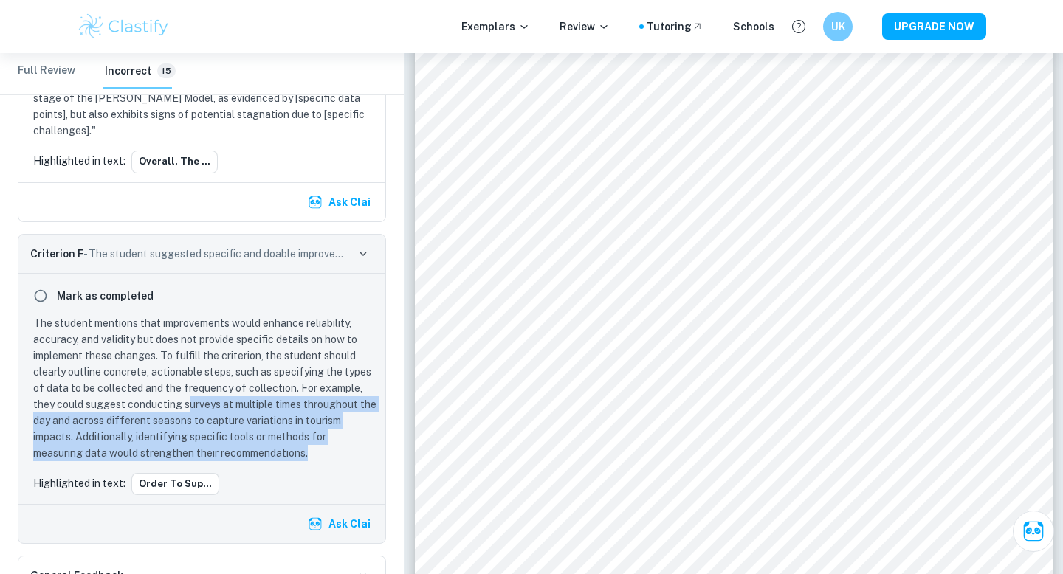
drag, startPoint x: 187, startPoint y: 331, endPoint x: 314, endPoint y: 377, distance: 134.2
click at [314, 377] on p "The student mentions that improvements would enhance reliability, accuracy, and…" at bounding box center [204, 388] width 343 height 146
copy p "urveys at multiple times throughout the day and across different seasons to cap…"
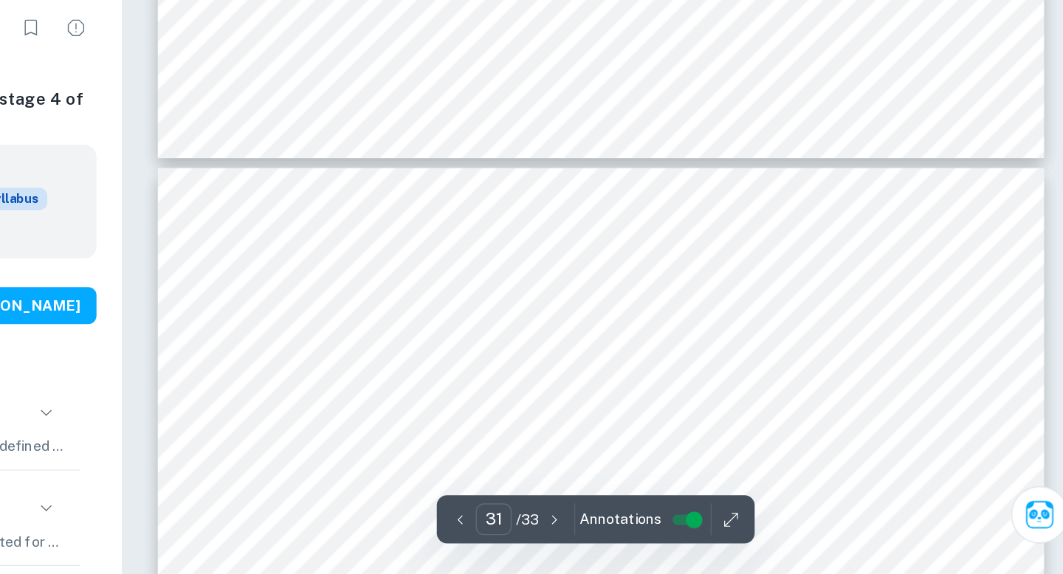
scroll to position [27977, 0]
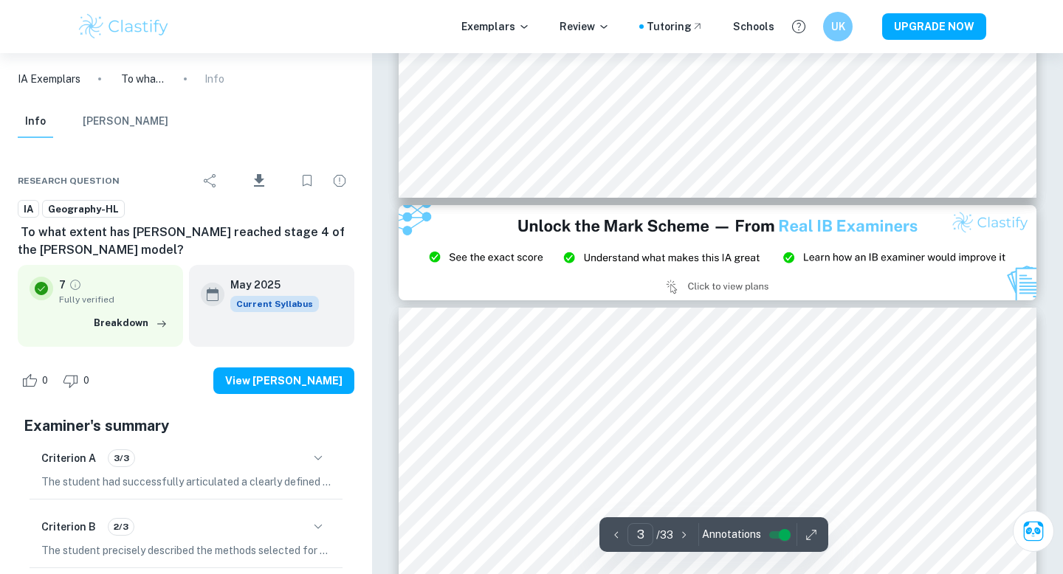
type input "2"
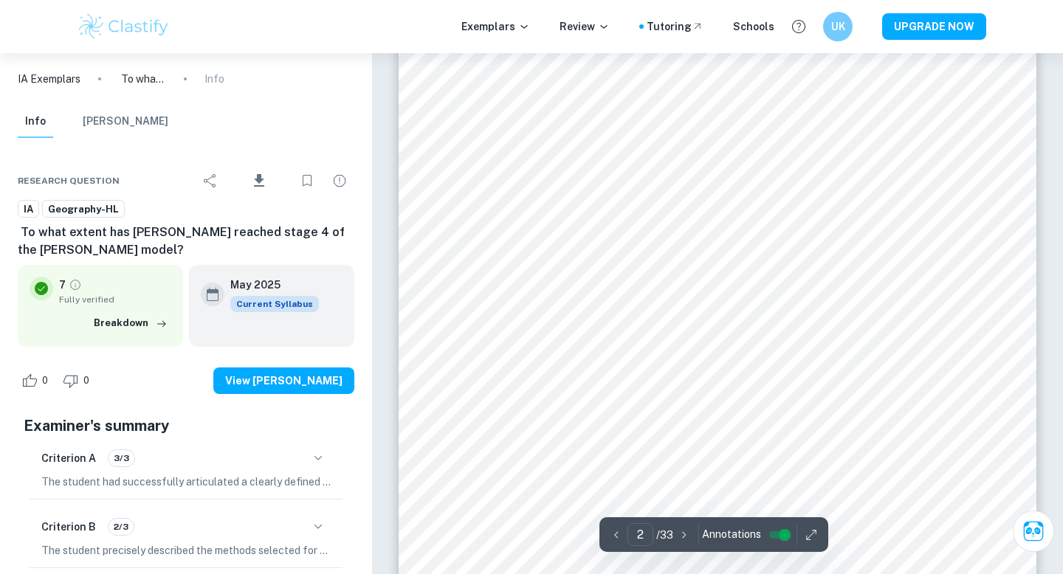
scroll to position [1072, 0]
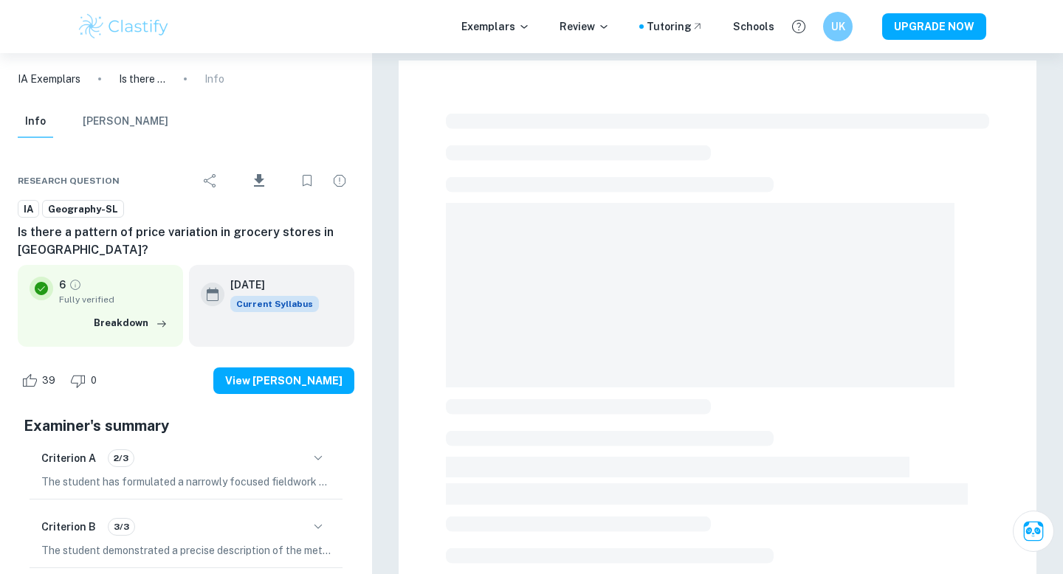
scroll to position [43, 0]
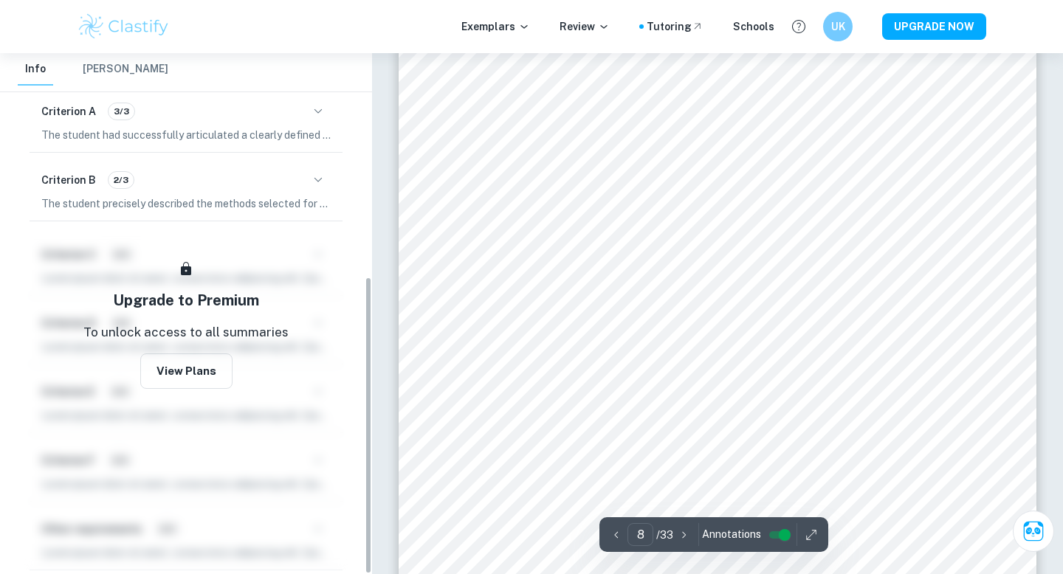
scroll to position [390, 0]
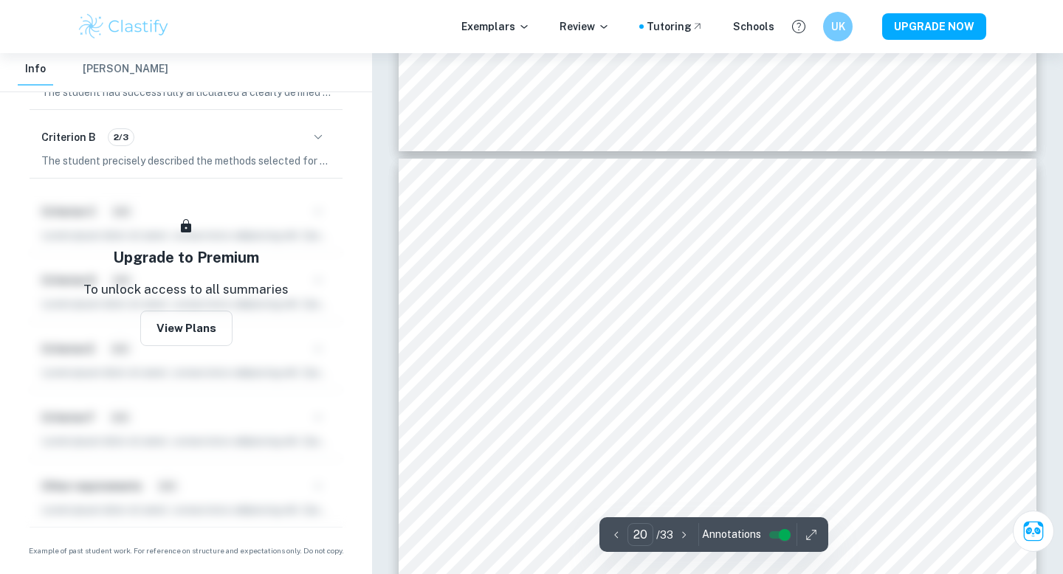
type input "21"
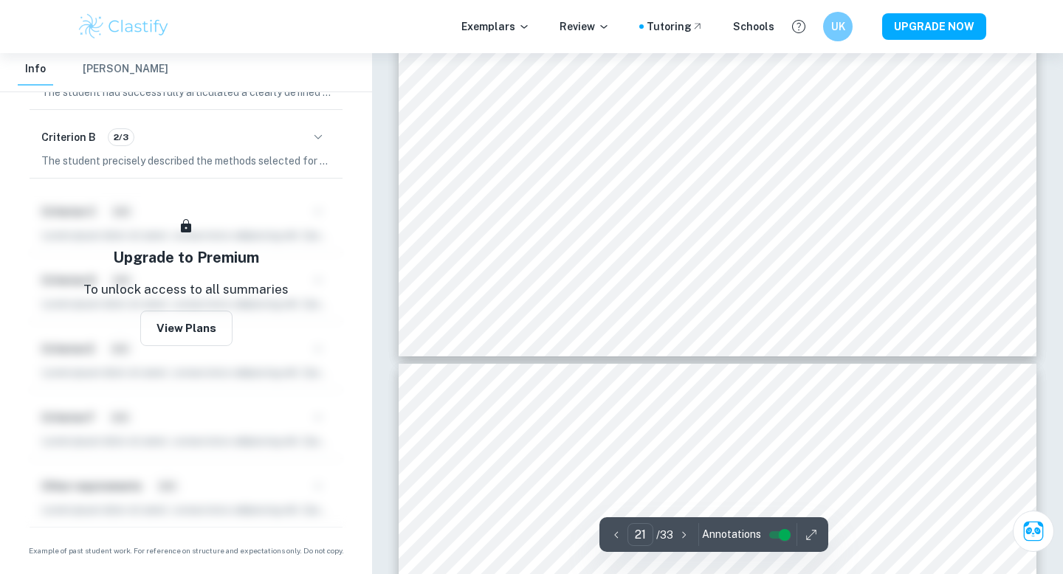
scroll to position [19340, 0]
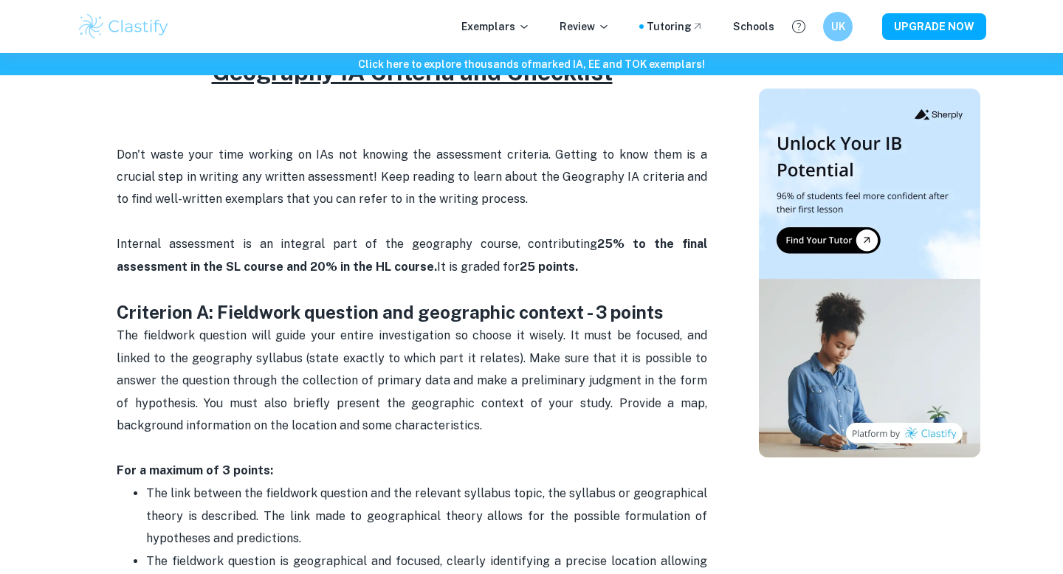
scroll to position [547, 0]
